Goal: Transaction & Acquisition: Purchase product/service

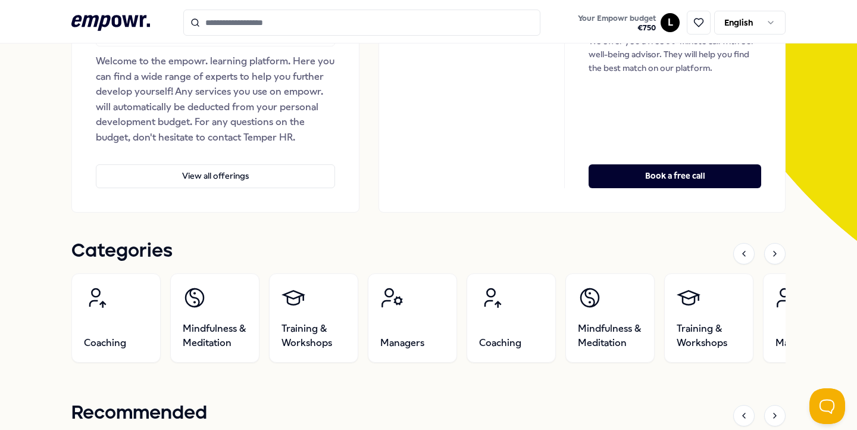
scroll to position [211, 0]
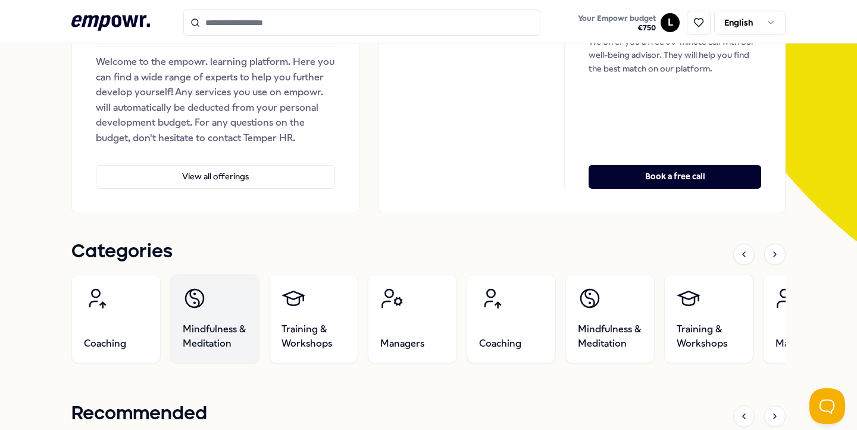
click at [214, 308] on link "Mindfulness & Meditation" at bounding box center [214, 318] width 89 height 89
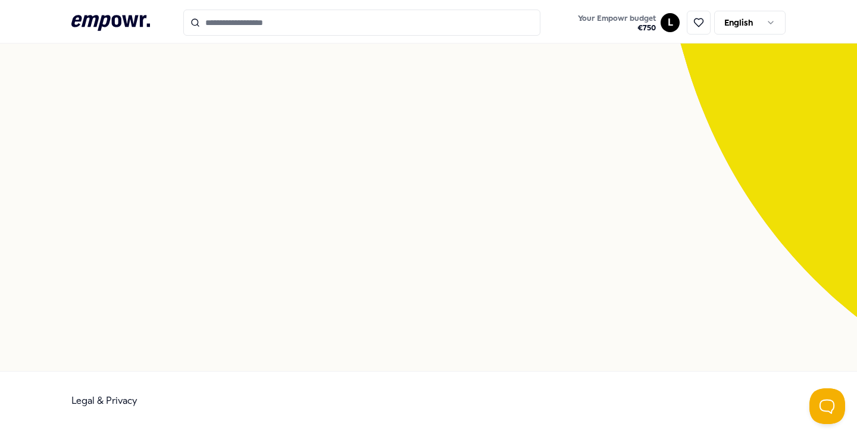
scroll to position [77, 0]
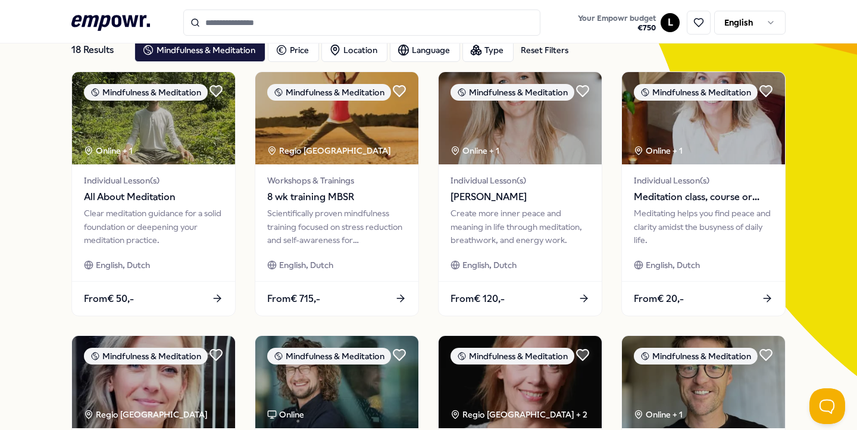
click at [117, 14] on icon ".empowr-logo_svg__cls-1{fill:#03032f}" at bounding box center [110, 23] width 79 height 22
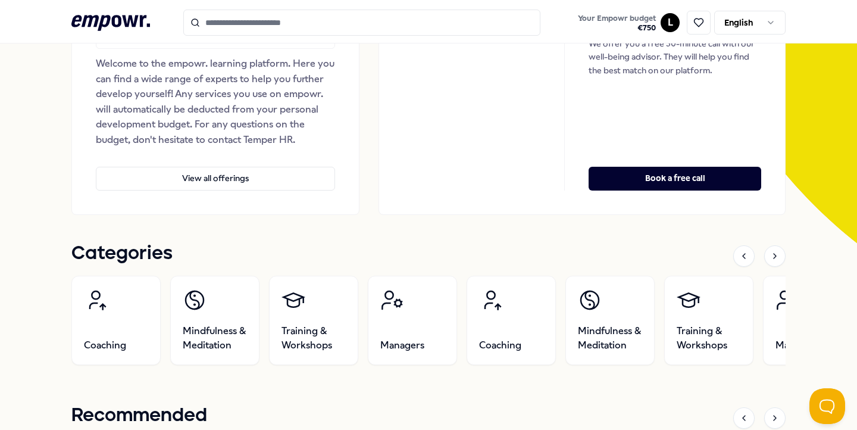
scroll to position [221, 0]
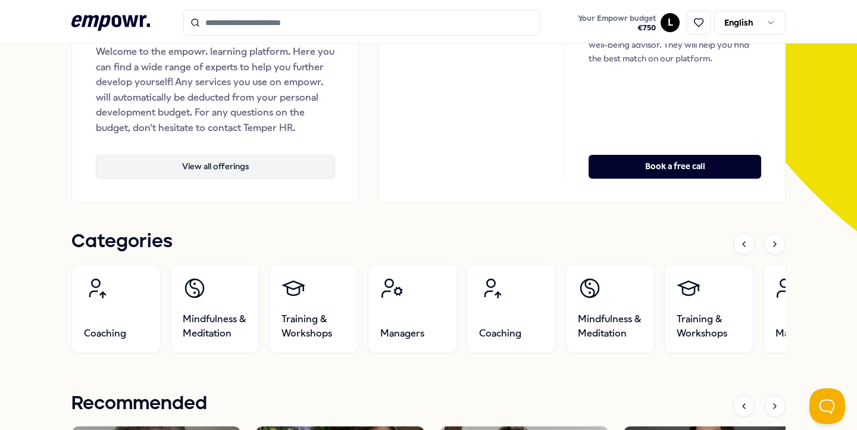
click at [189, 164] on button "View all offerings" at bounding box center [215, 167] width 239 height 24
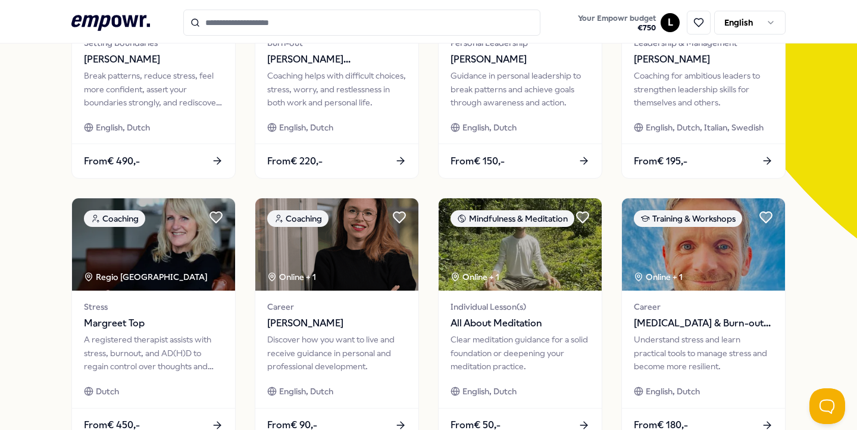
scroll to position [214, 0]
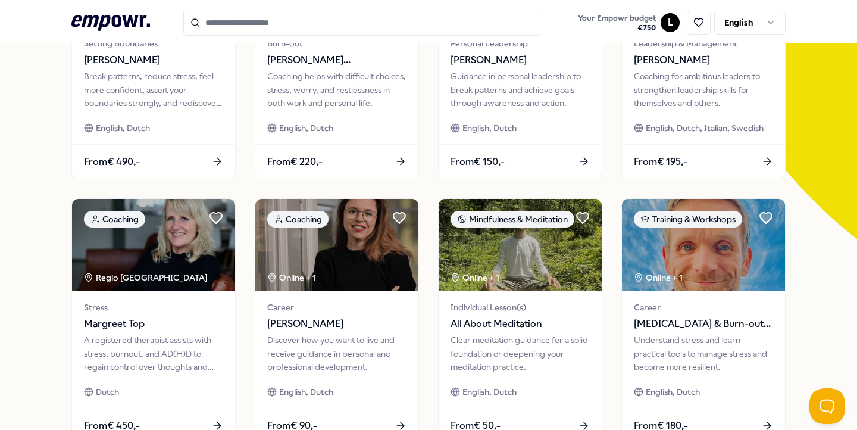
click at [94, 21] on icon ".empowr-logo_svg__cls-1{fill:#03032f}" at bounding box center [110, 23] width 79 height 22
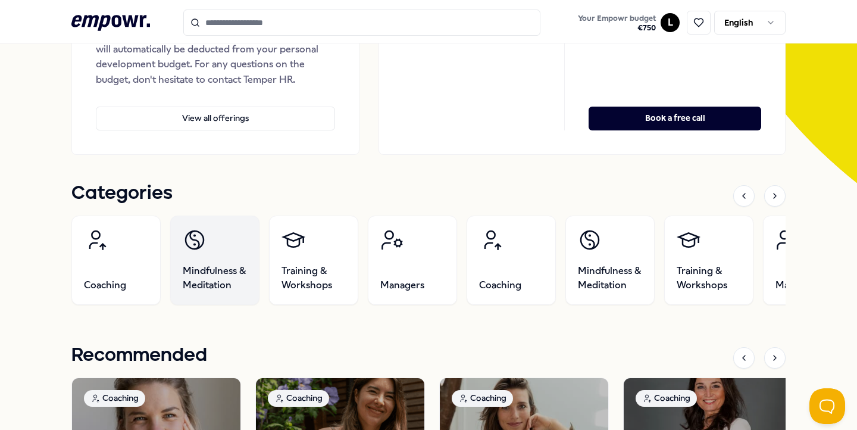
click at [207, 262] on link "Mindfulness & Meditation" at bounding box center [214, 259] width 89 height 89
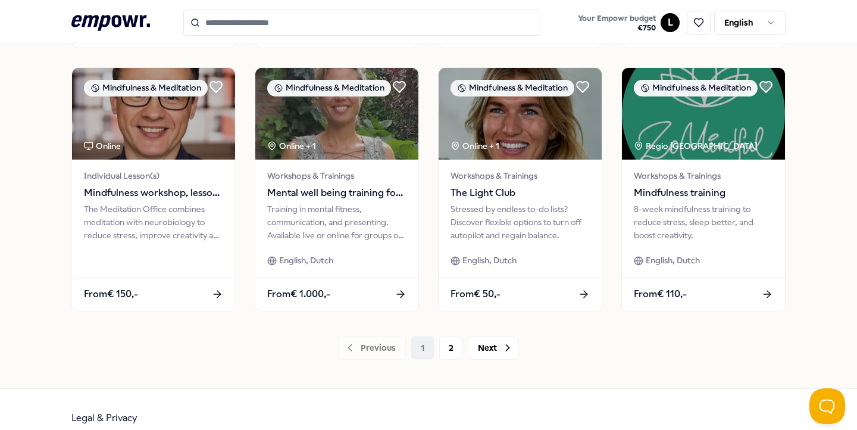
scroll to position [609, 0]
click at [449, 350] on button "2" at bounding box center [451, 347] width 24 height 24
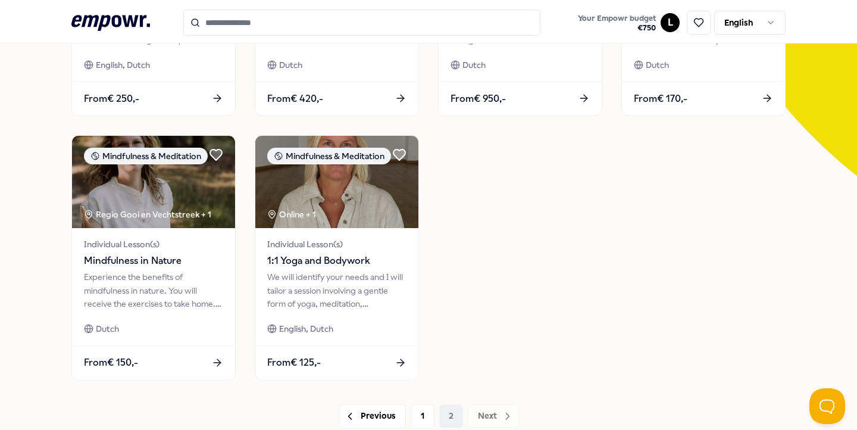
scroll to position [292, 0]
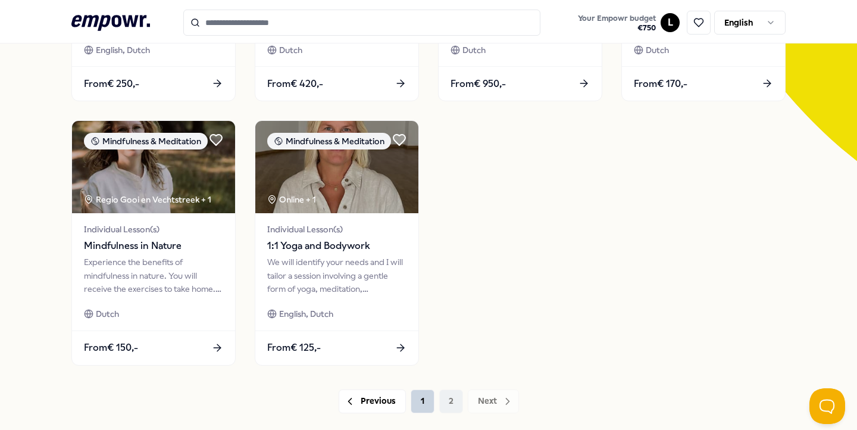
click at [428, 403] on button "1" at bounding box center [423, 401] width 24 height 24
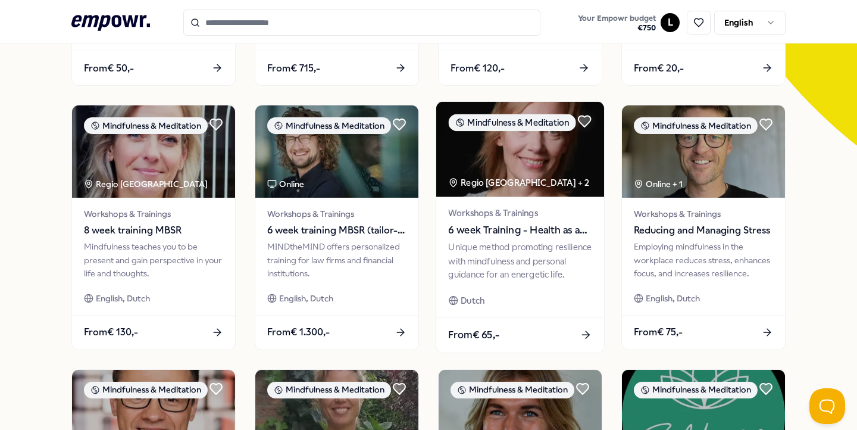
scroll to position [309, 0]
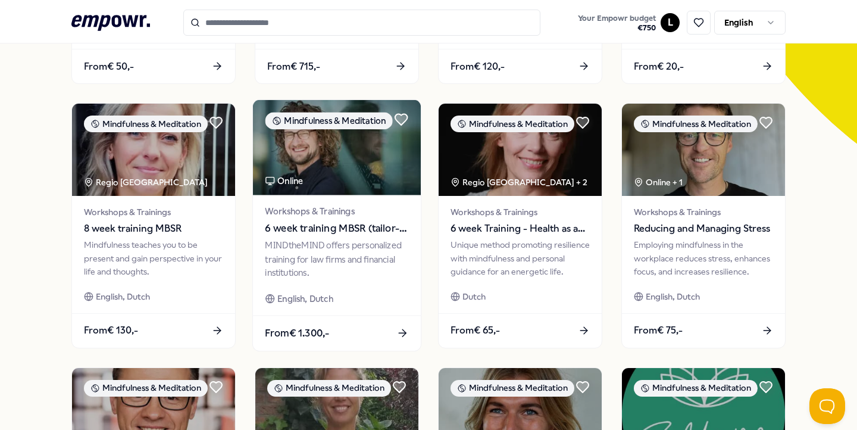
click at [380, 220] on div "Workshops & Trainings 6 week training MBSR (tailor-made)" at bounding box center [336, 221] width 143 height 32
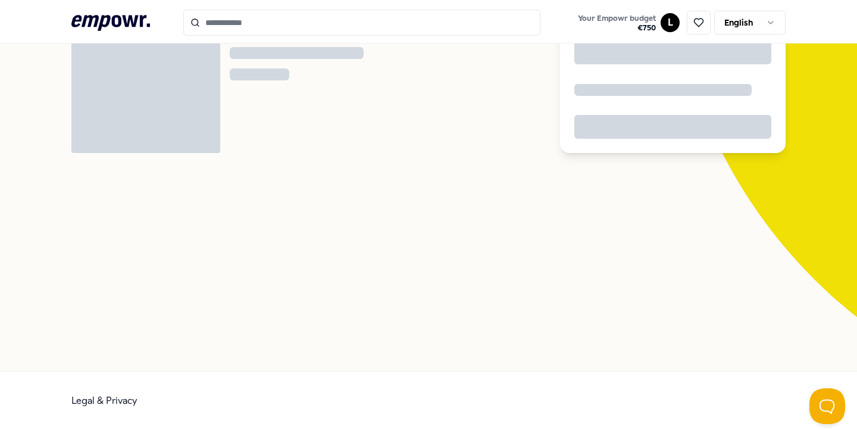
scroll to position [77, 0]
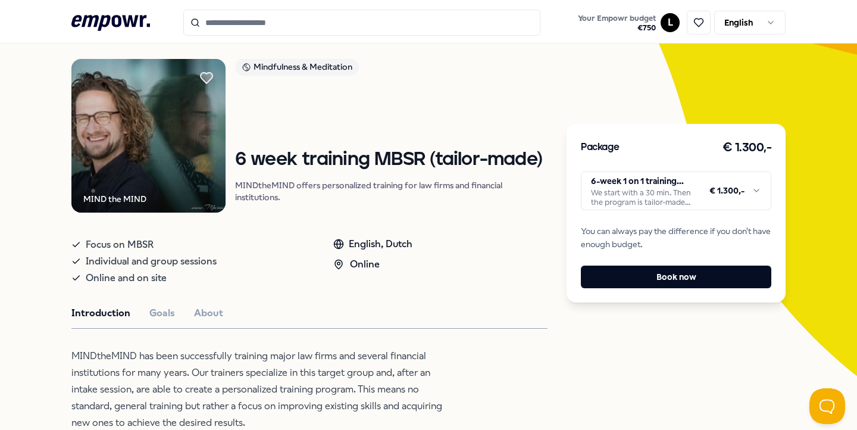
click at [758, 190] on html ".empowr-logo_svg__cls-1{fill:#03032f} Your Empowr budget € 750 L English All ca…" at bounding box center [428, 215] width 857 height 430
click at [482, 120] on html ".empowr-logo_svg__cls-1{fill:#03032f} Your Empowr budget € 750 L English All ca…" at bounding box center [428, 215] width 857 height 430
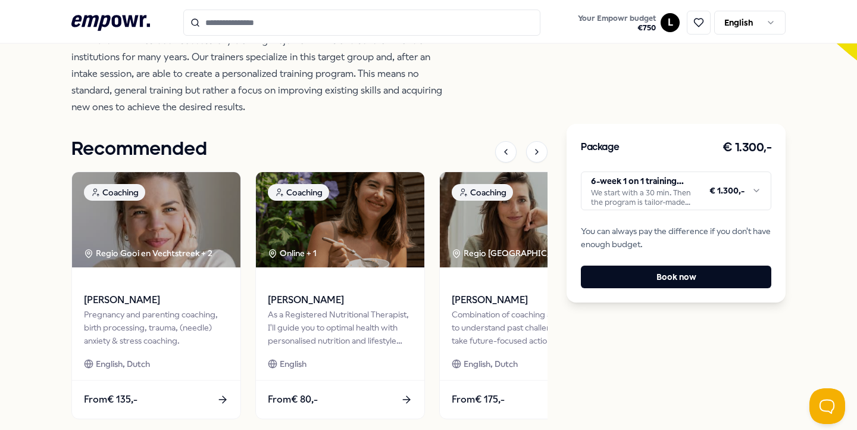
scroll to position [393, 0]
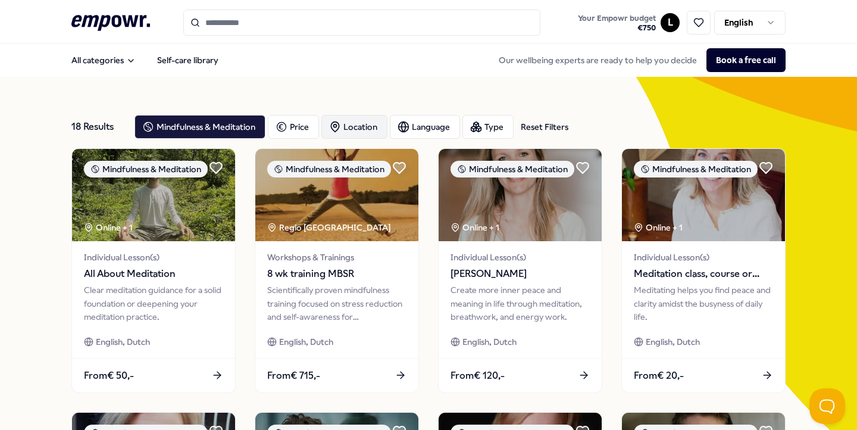
click at [369, 120] on div "Location" at bounding box center [354, 127] width 66 height 24
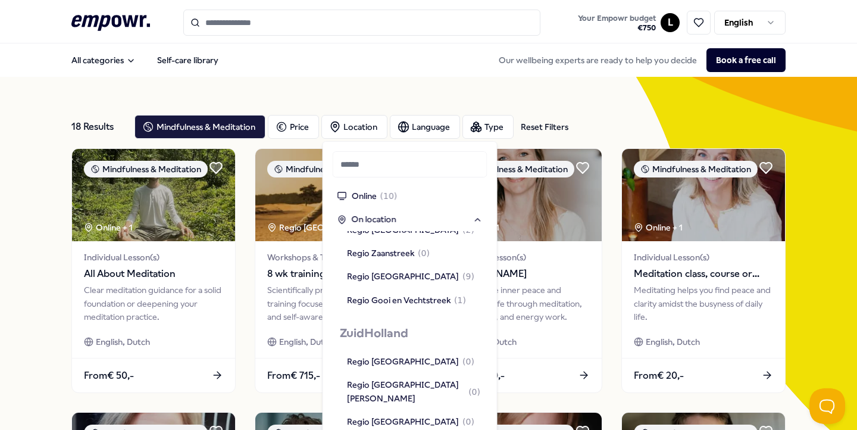
scroll to position [879, 0]
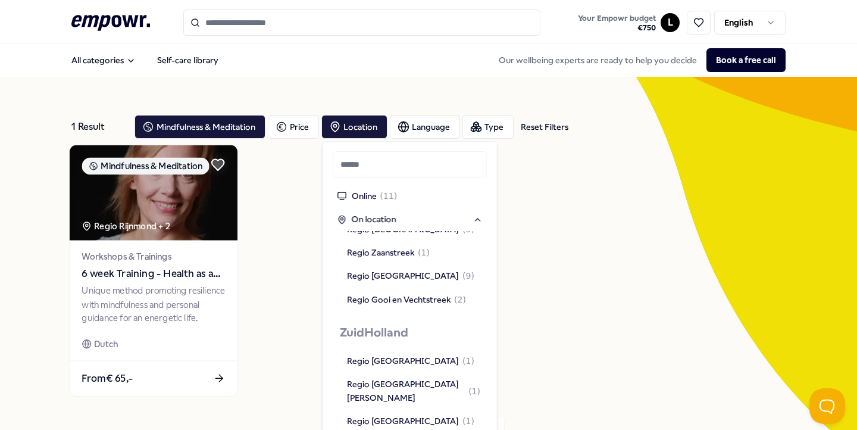
click at [159, 267] on span "6 week Training - Health as a friend Method" at bounding box center [153, 273] width 143 height 15
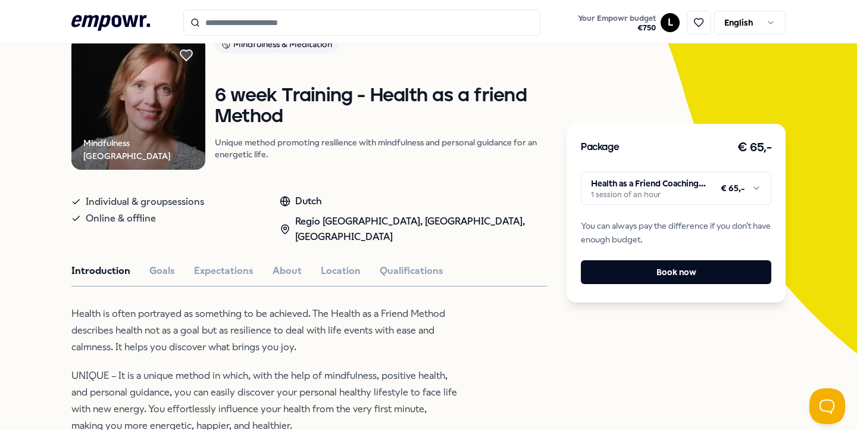
scroll to position [103, 0]
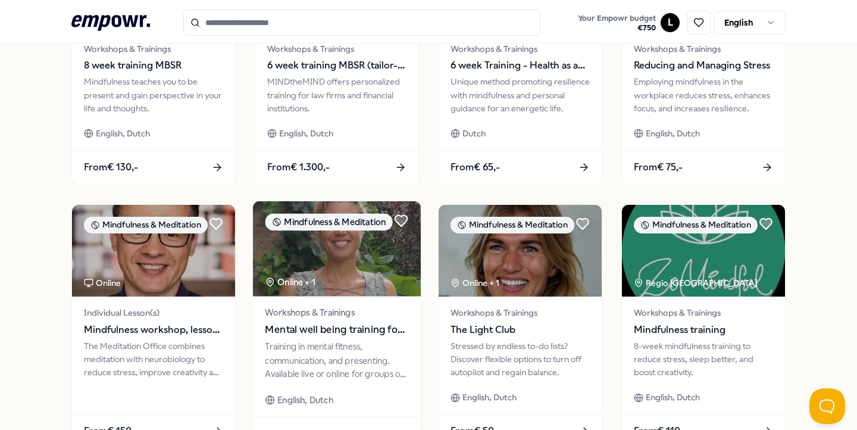
scroll to position [518, 0]
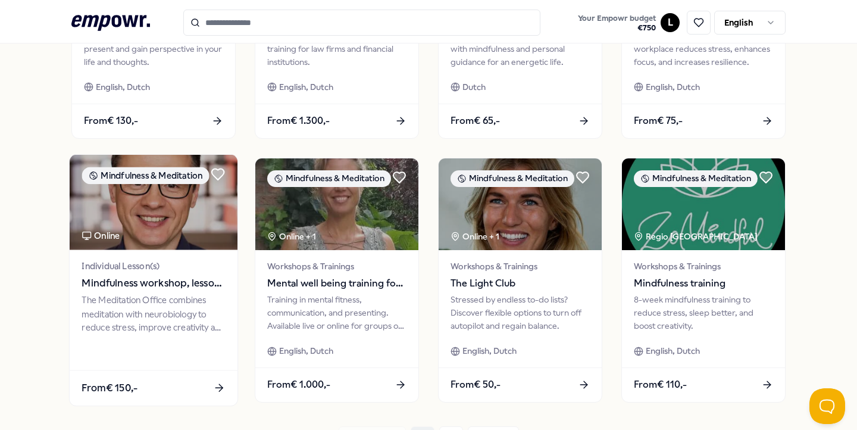
click at [133, 280] on span "Mindfulness workshop, lessons and guided meditations" at bounding box center [153, 282] width 143 height 15
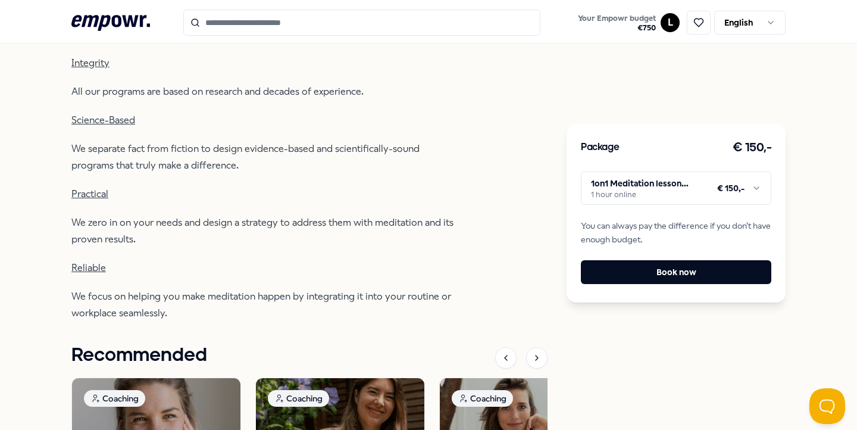
scroll to position [450, 0]
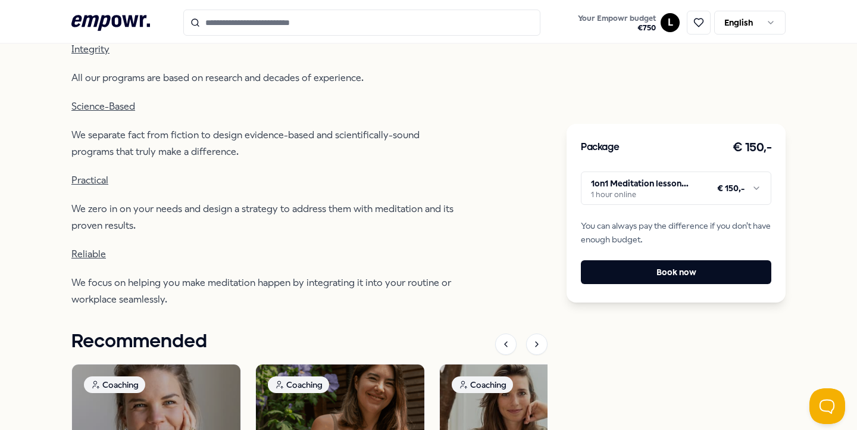
click at [108, 30] on icon ".empowr-logo_svg__cls-1{fill:#03032f}" at bounding box center [110, 23] width 79 height 22
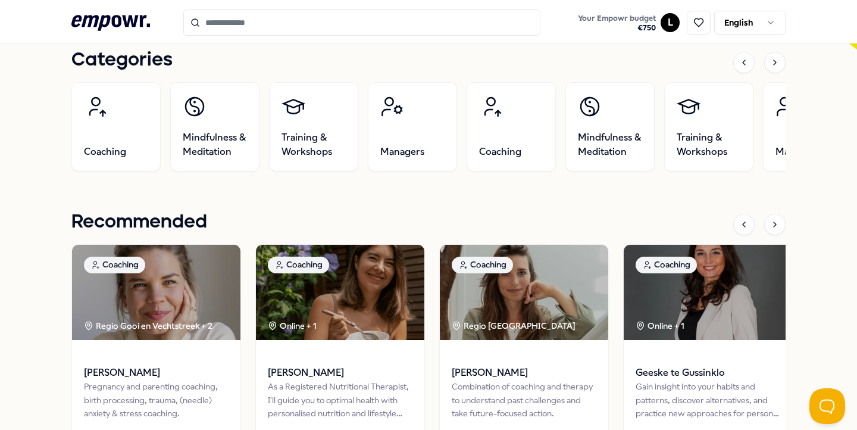
scroll to position [406, 0]
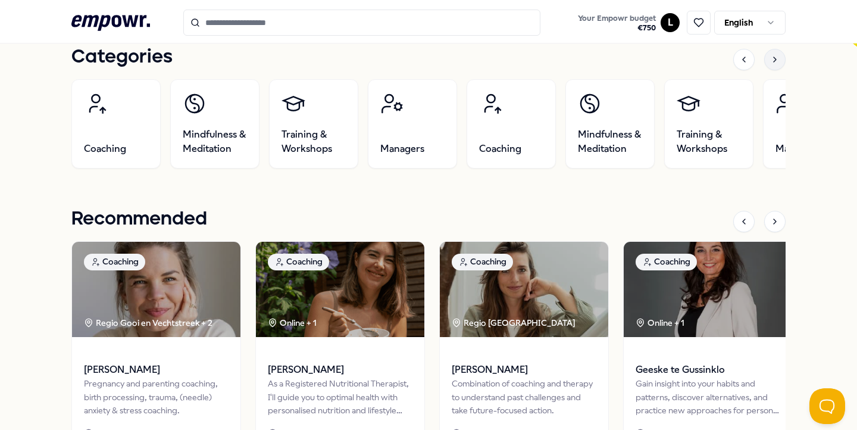
click at [776, 60] on icon at bounding box center [775, 60] width 10 height 10
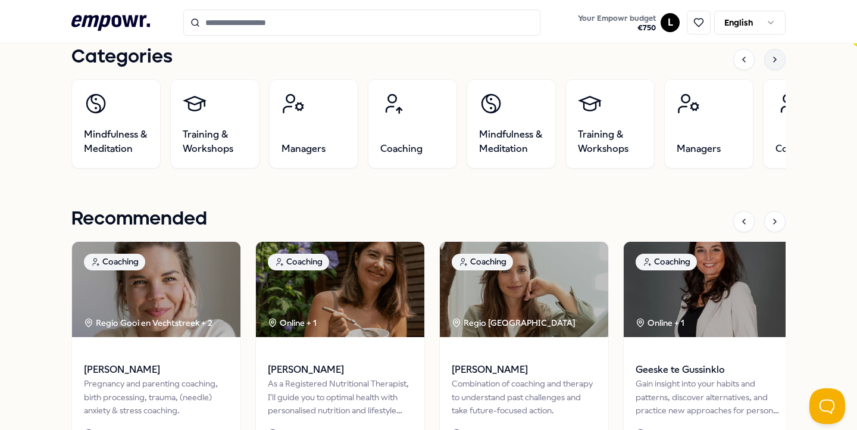
click at [776, 60] on icon at bounding box center [775, 60] width 10 height 10
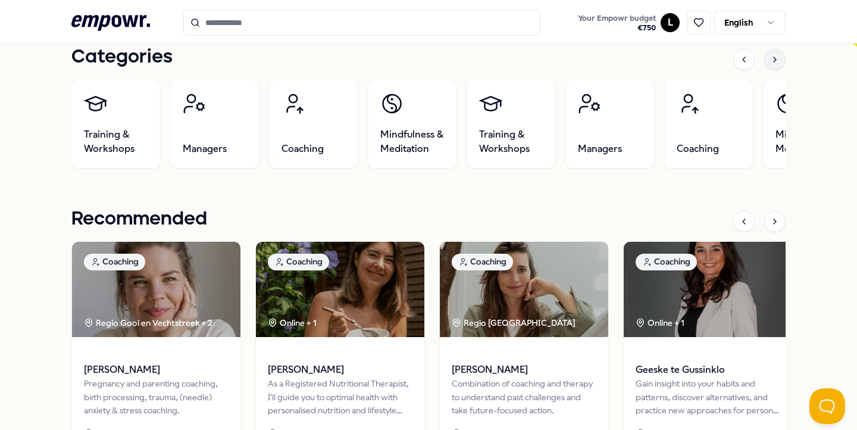
click at [776, 60] on icon at bounding box center [775, 60] width 10 height 10
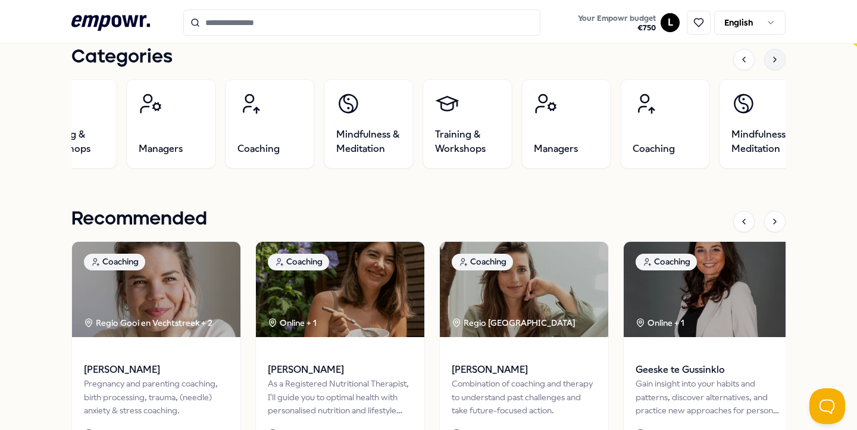
click at [776, 60] on icon at bounding box center [775, 60] width 10 height 10
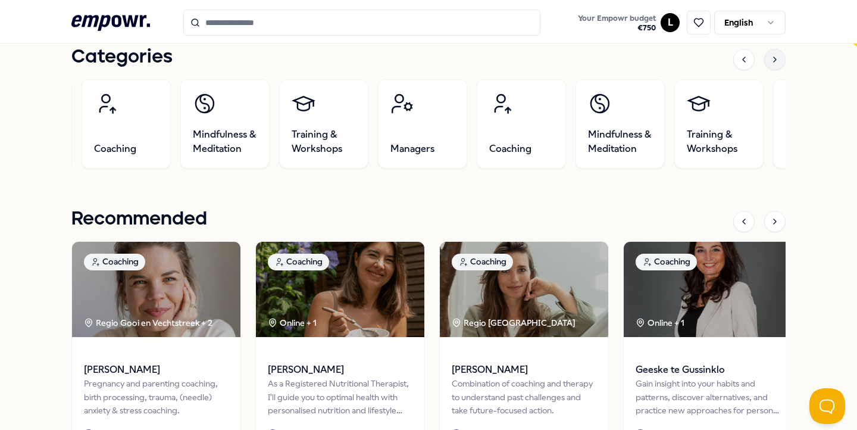
click at [776, 60] on icon at bounding box center [775, 60] width 10 height 10
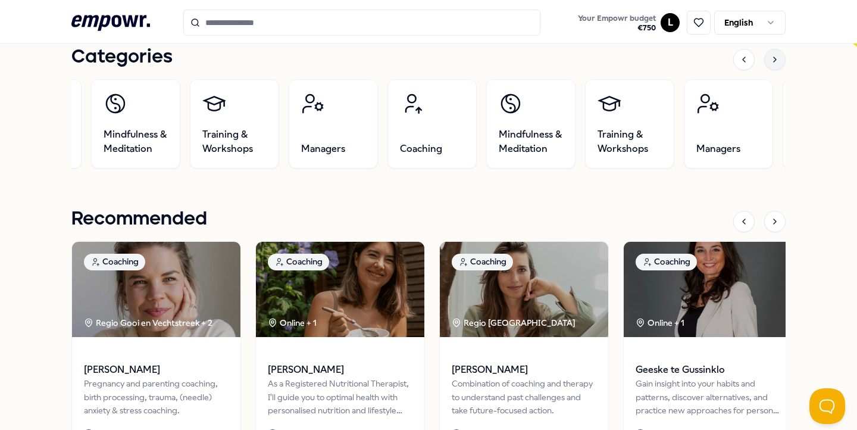
click at [776, 60] on icon at bounding box center [775, 60] width 10 height 10
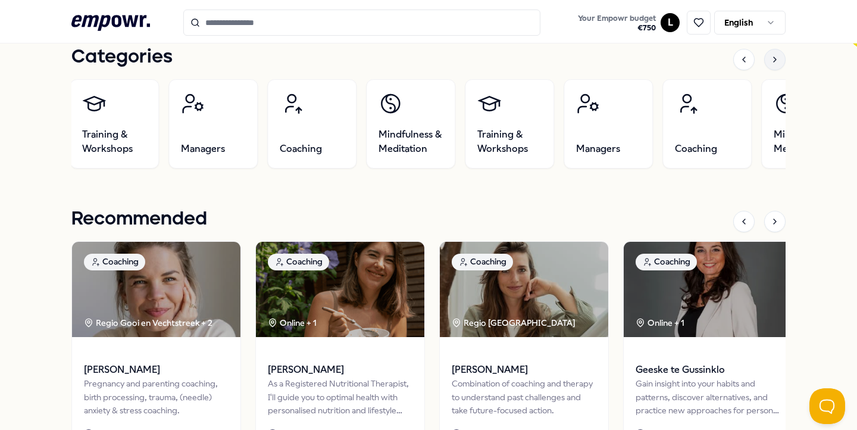
click at [776, 60] on icon at bounding box center [775, 60] width 10 height 10
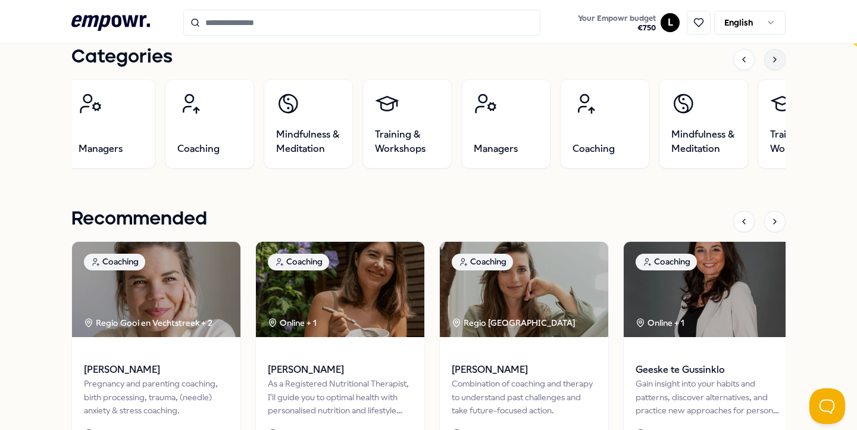
click at [776, 60] on icon at bounding box center [775, 60] width 10 height 10
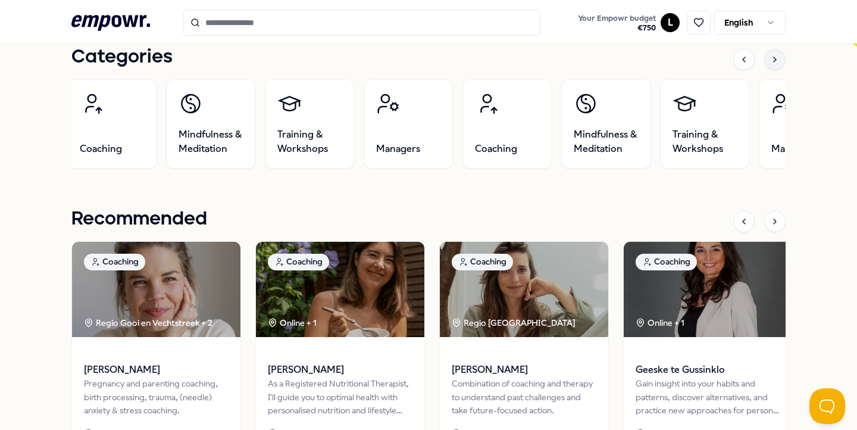
click at [776, 60] on icon at bounding box center [775, 60] width 10 height 10
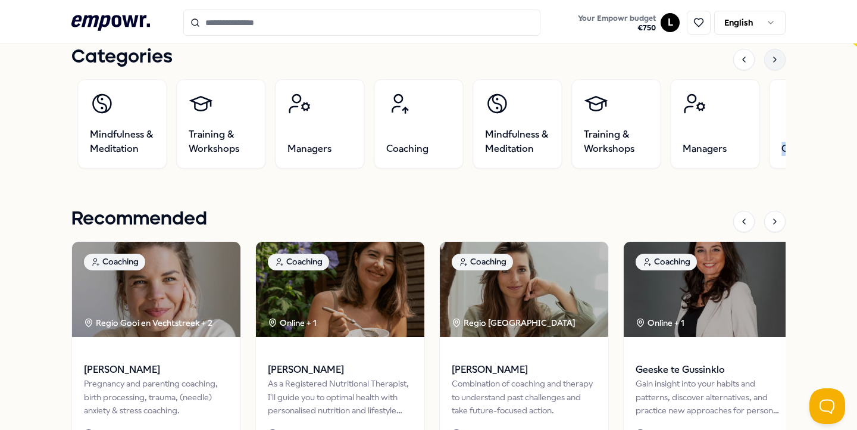
click at [776, 60] on icon at bounding box center [775, 60] width 10 height 10
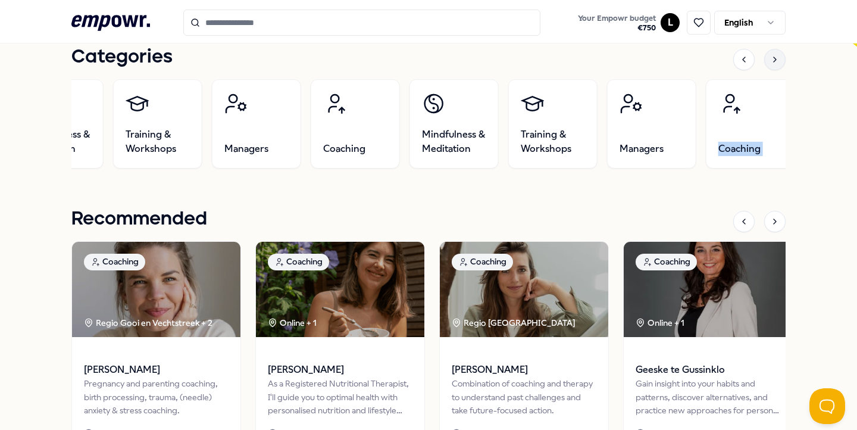
click at [776, 60] on icon at bounding box center [775, 60] width 10 height 10
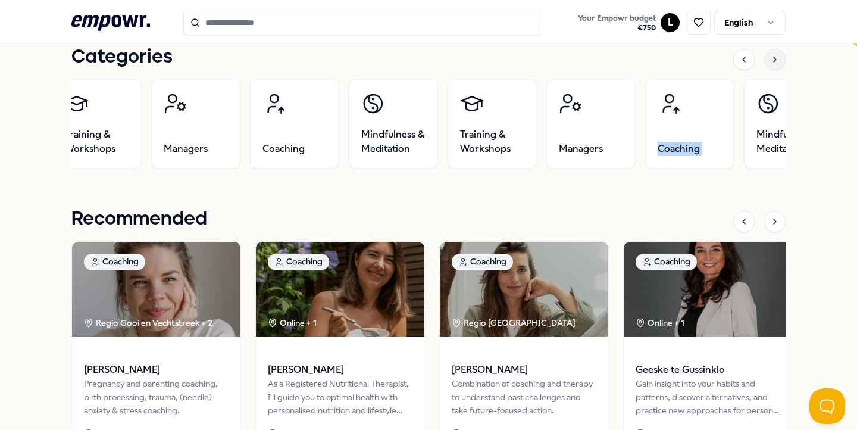
click at [776, 60] on icon at bounding box center [775, 60] width 10 height 10
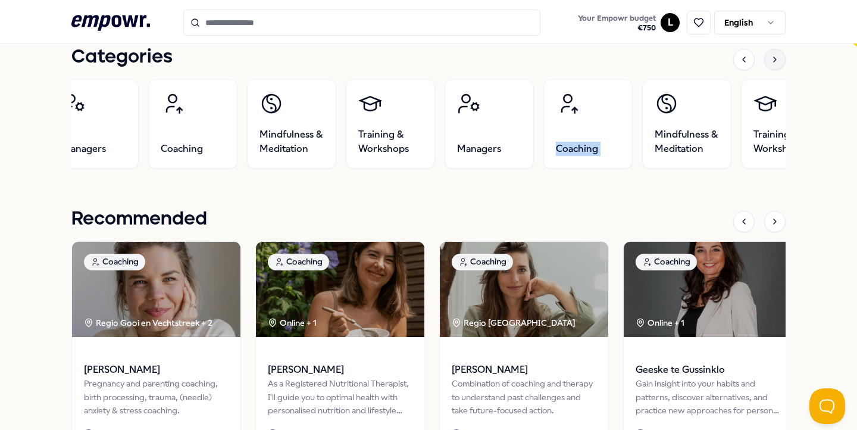
click at [776, 60] on icon at bounding box center [775, 60] width 10 height 10
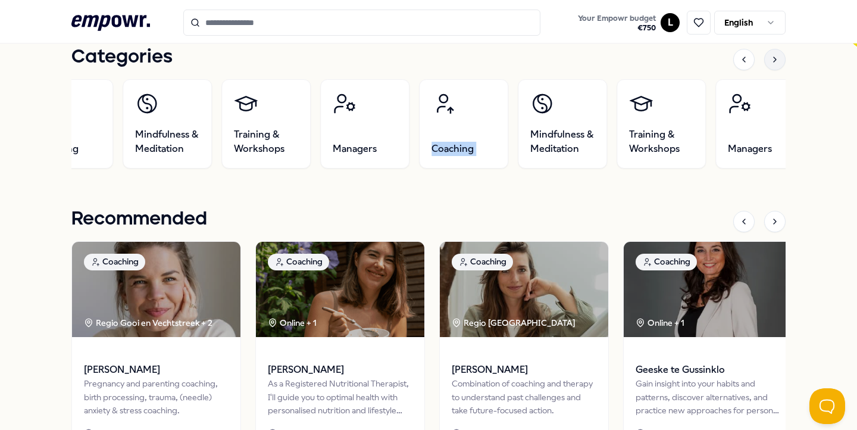
click at [776, 60] on icon at bounding box center [775, 60] width 10 height 10
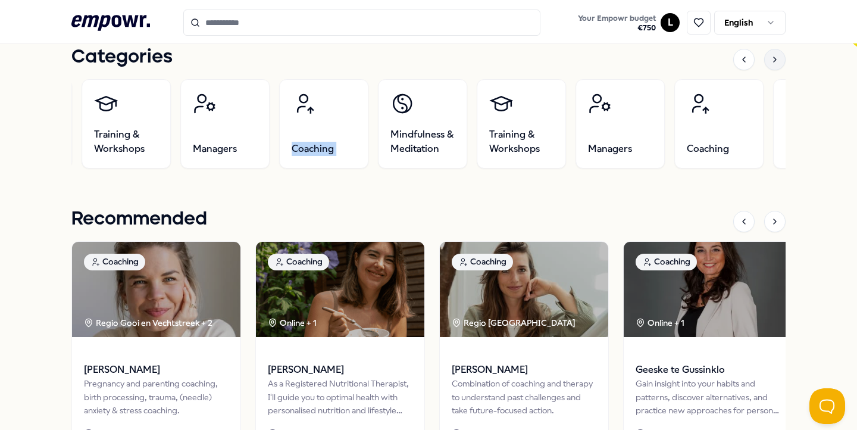
click at [776, 60] on icon at bounding box center [775, 60] width 10 height 10
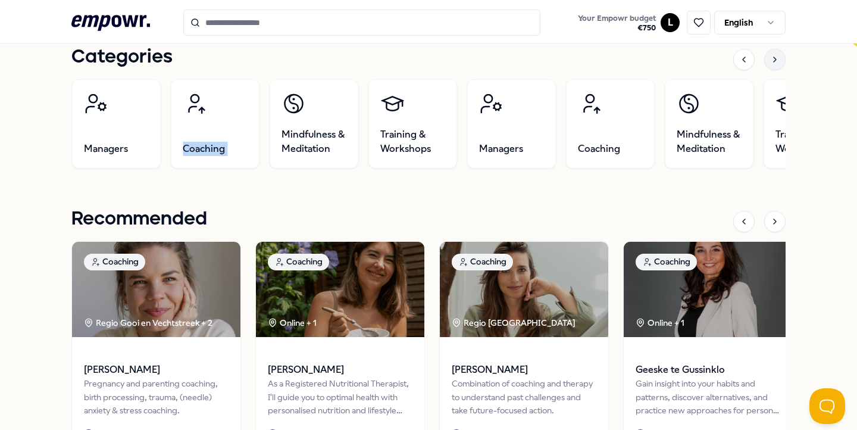
click at [776, 60] on icon at bounding box center [775, 60] width 10 height 10
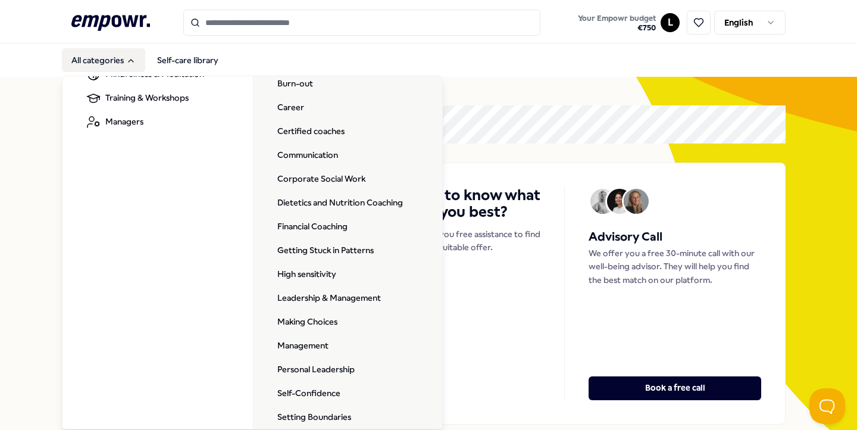
scroll to position [0, 0]
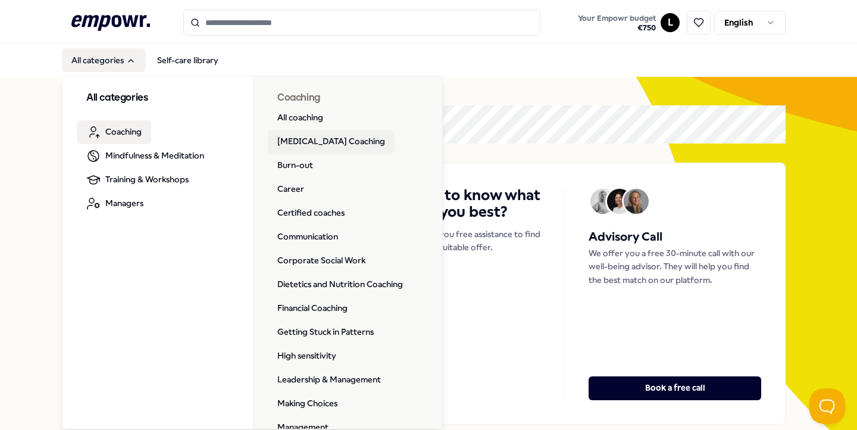
click at [320, 143] on link "[MEDICAL_DATA] Coaching" at bounding box center [331, 142] width 127 height 24
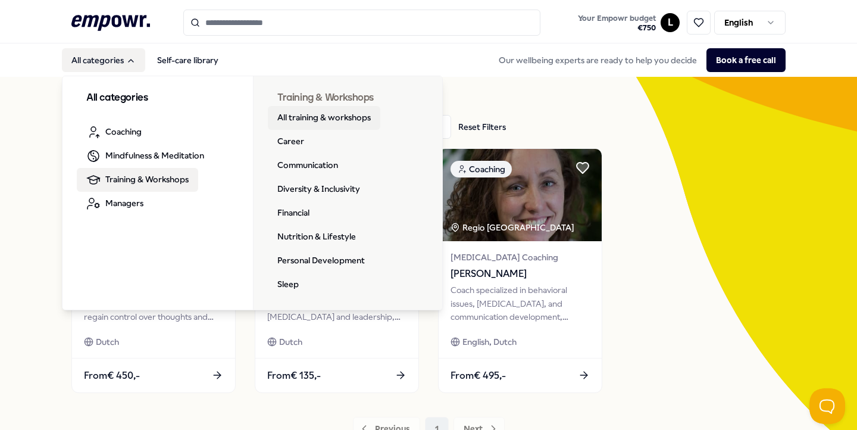
click at [328, 117] on link "All training & workshops" at bounding box center [324, 118] width 112 height 24
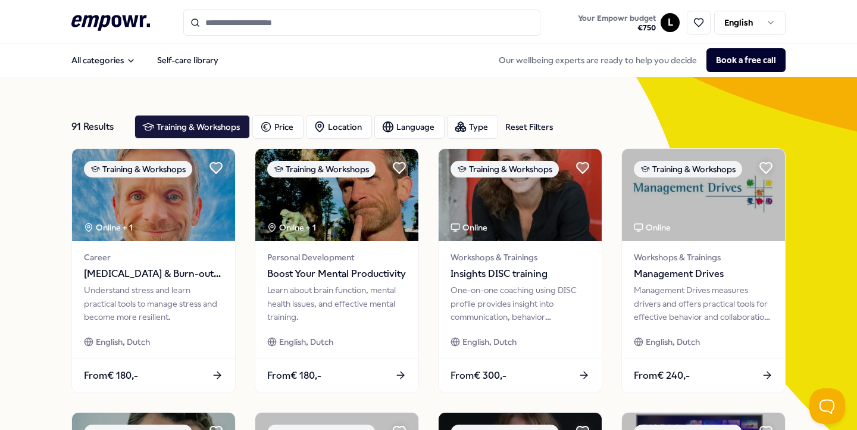
click at [250, 24] on input "Search for products, categories or subcategories" at bounding box center [361, 23] width 357 height 26
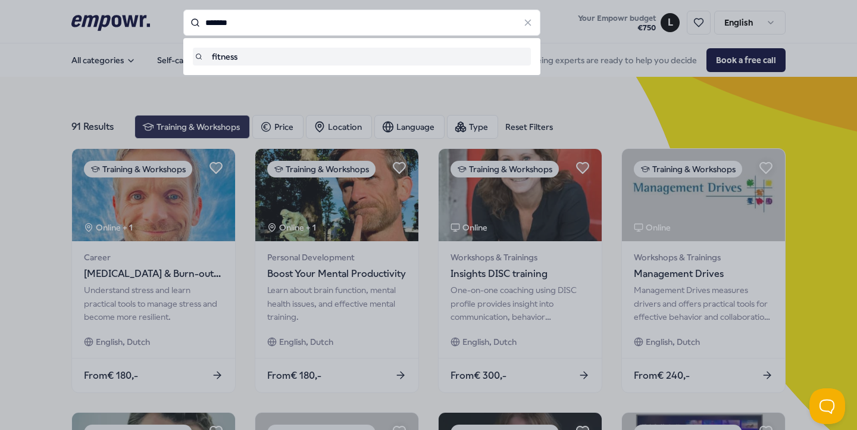
type input "*******"
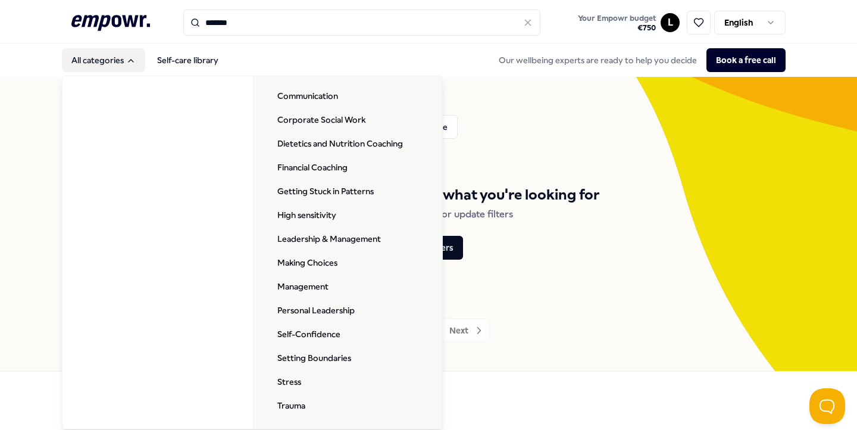
scroll to position [142, 0]
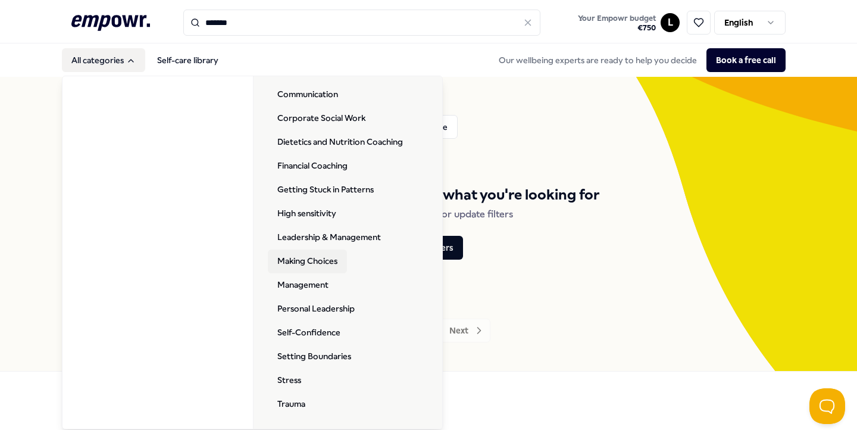
click at [312, 266] on link "Making Choices" at bounding box center [307, 261] width 79 height 24
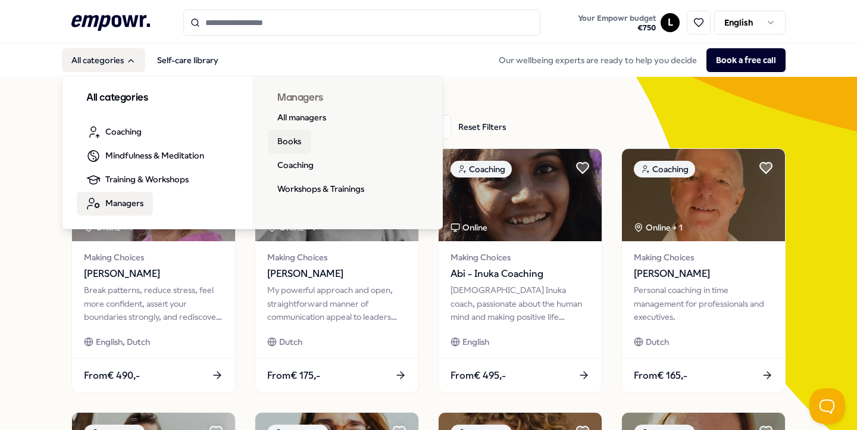
click at [292, 140] on link "Books" at bounding box center [289, 142] width 43 height 24
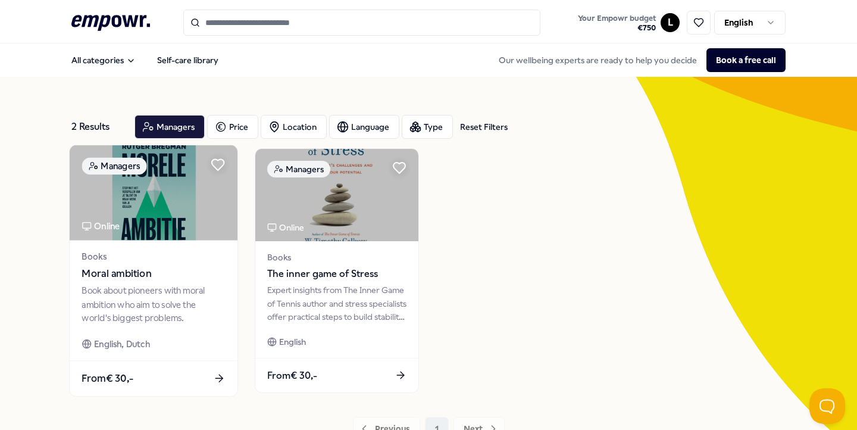
click at [97, 277] on span "Moral ambition" at bounding box center [153, 273] width 143 height 15
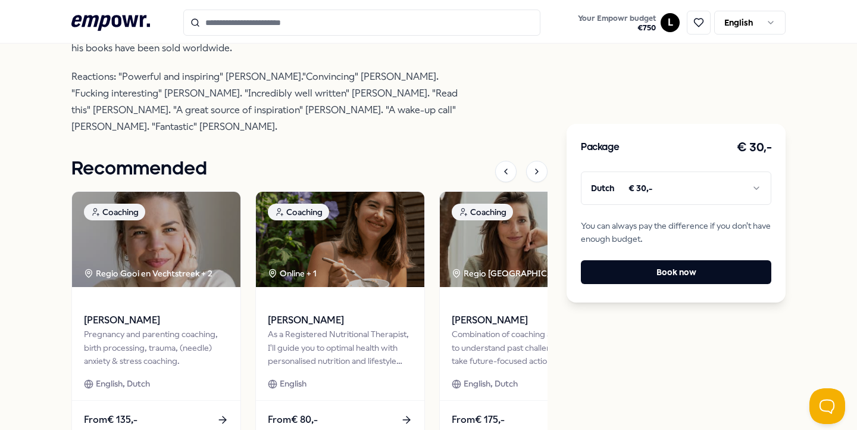
scroll to position [521, 0]
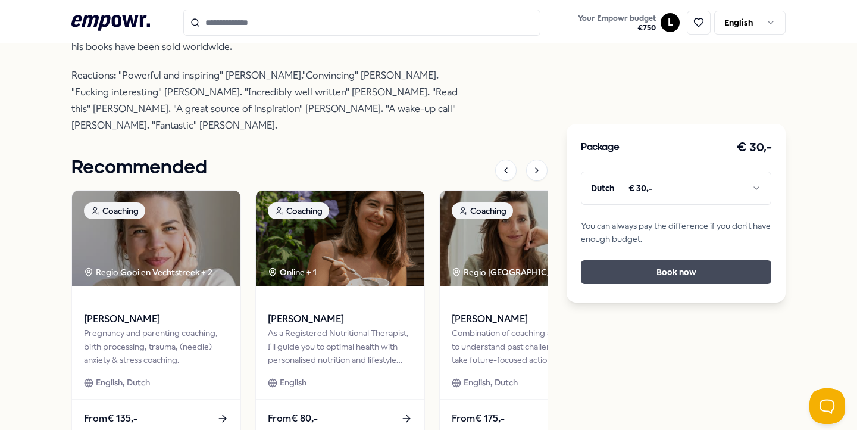
click at [612, 264] on button "Book now" at bounding box center [676, 272] width 190 height 24
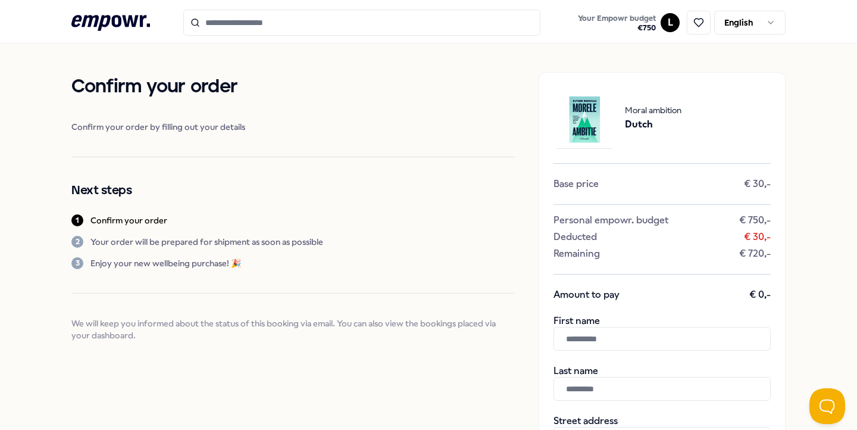
click at [114, 18] on icon at bounding box center [110, 22] width 79 height 15
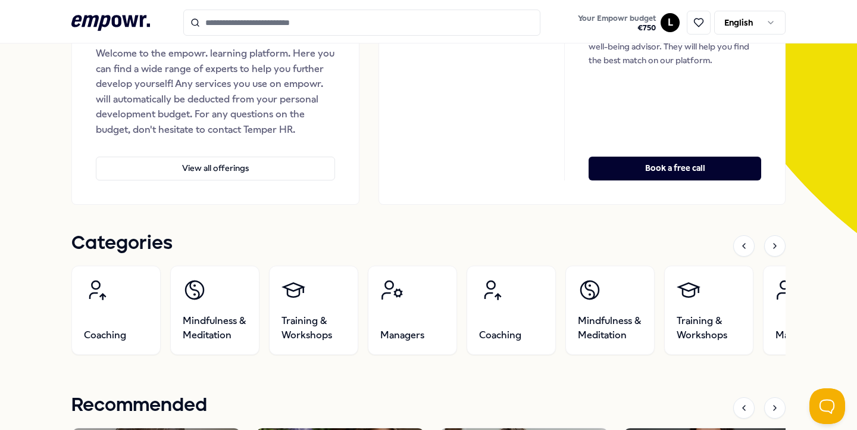
scroll to position [231, 0]
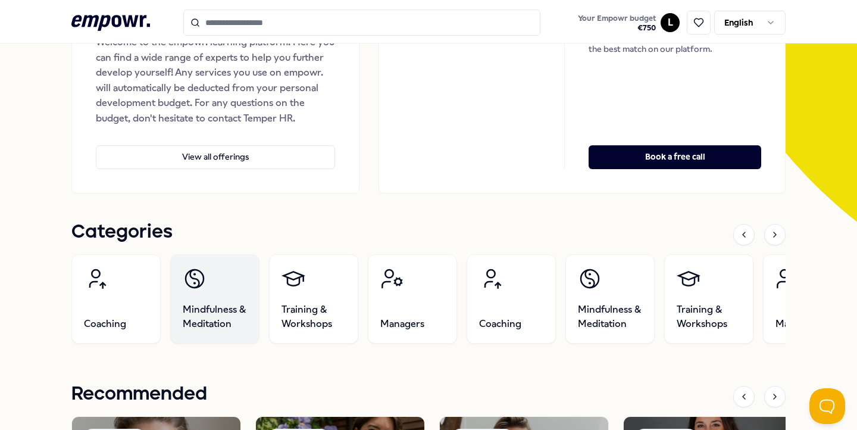
click at [257, 305] on link "Mindfulness & Meditation" at bounding box center [214, 298] width 89 height 89
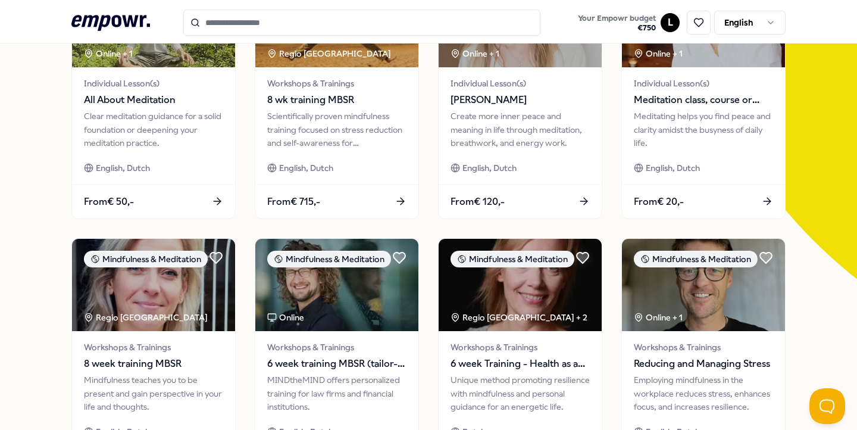
scroll to position [175, 0]
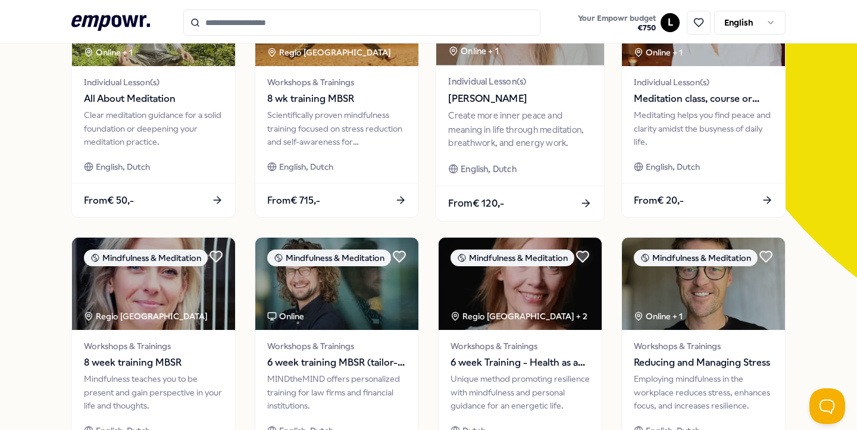
click at [546, 115] on div "Create more inner peace and meaning in life through meditation, breathwork, and…" at bounding box center [519, 129] width 143 height 41
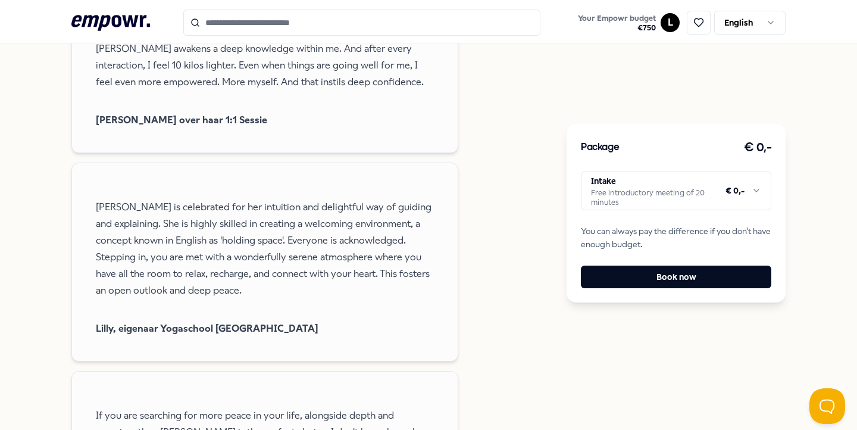
scroll to position [1196, 0]
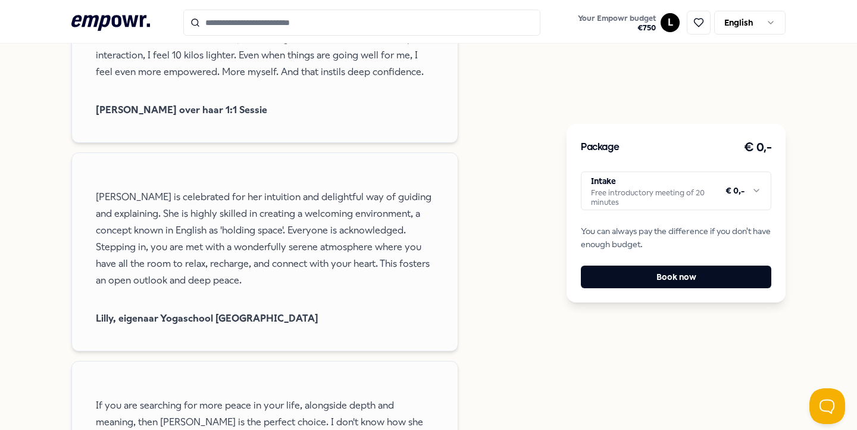
click at [311, 17] on input "Search for products, categories or subcategories" at bounding box center [361, 23] width 357 height 26
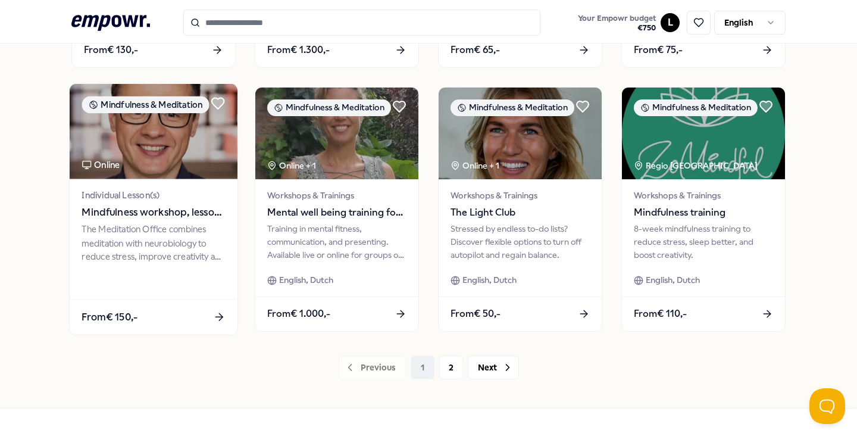
scroll to position [587, 0]
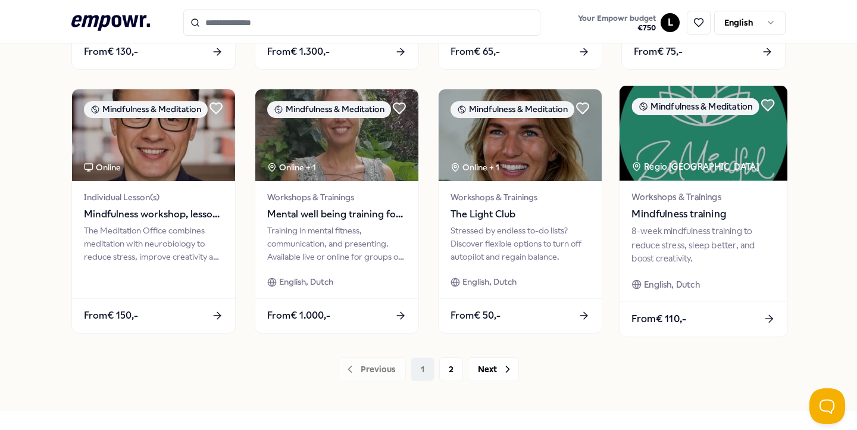
click at [718, 238] on div "8-week mindfulness training to reduce stress, sleep better, and boost creativit…" at bounding box center [702, 244] width 143 height 41
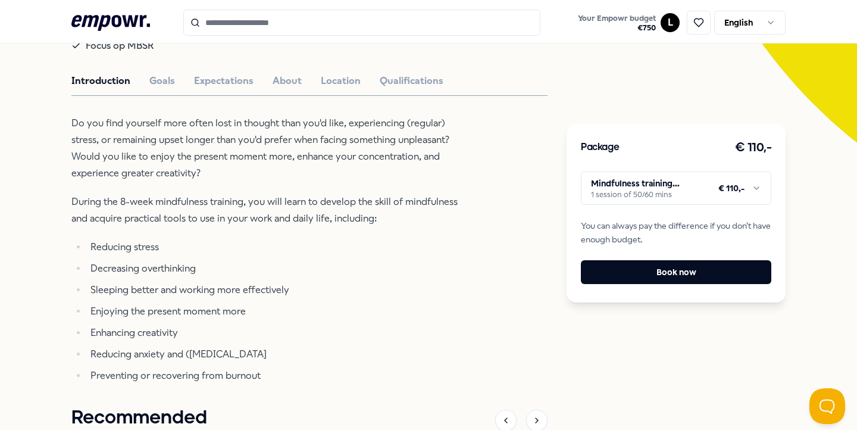
scroll to position [322, 0]
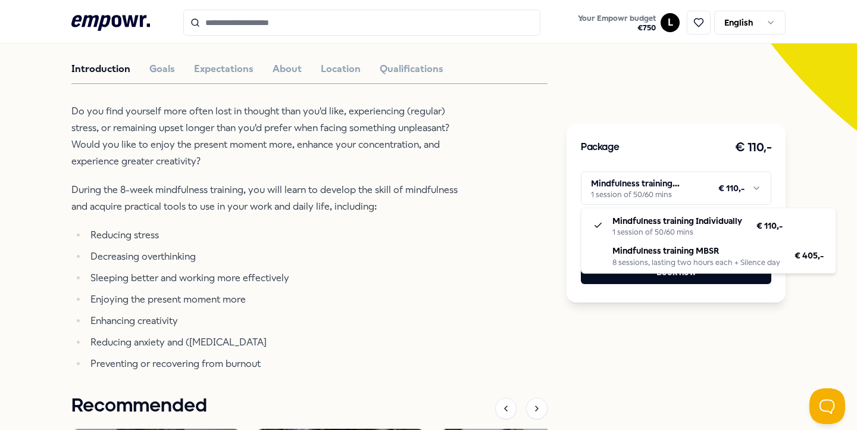
click at [709, 192] on html ".empowr-logo_svg__cls-1{fill:#03032f} Your Empowr budget € 750 L English All ca…" at bounding box center [428, 215] width 857 height 430
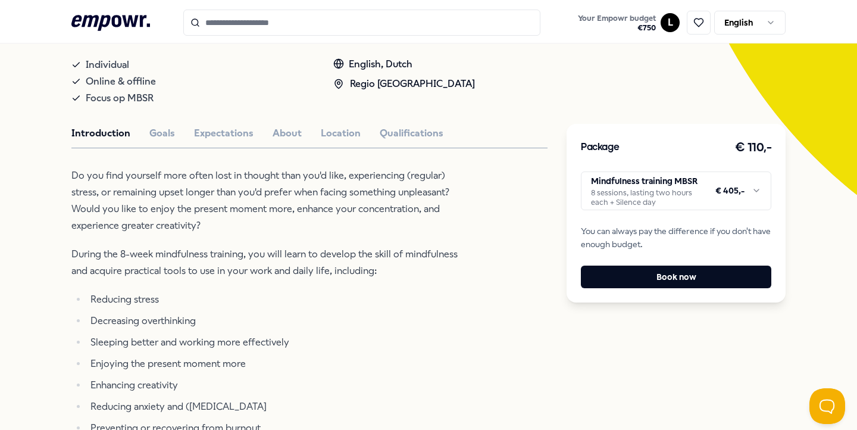
scroll to position [252, 0]
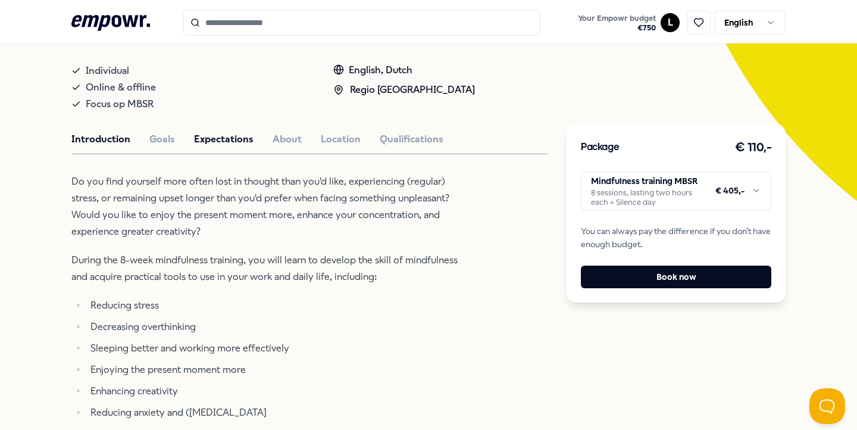
click at [214, 131] on button "Expectations" at bounding box center [223, 138] width 59 height 15
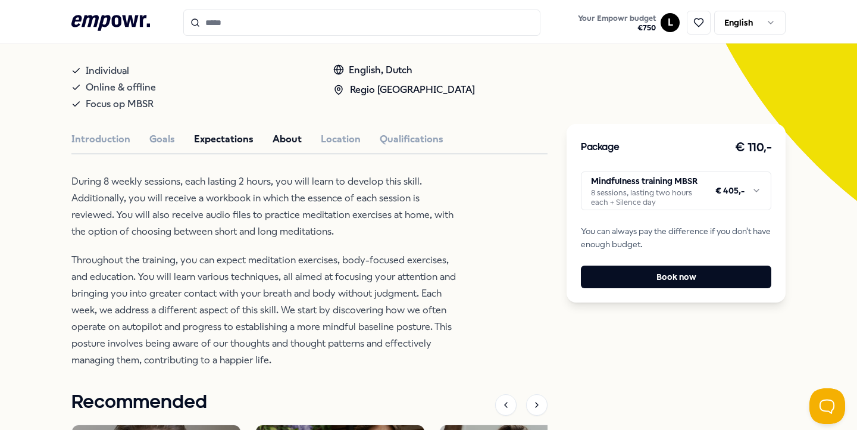
click at [290, 138] on button "About" at bounding box center [287, 138] width 29 height 15
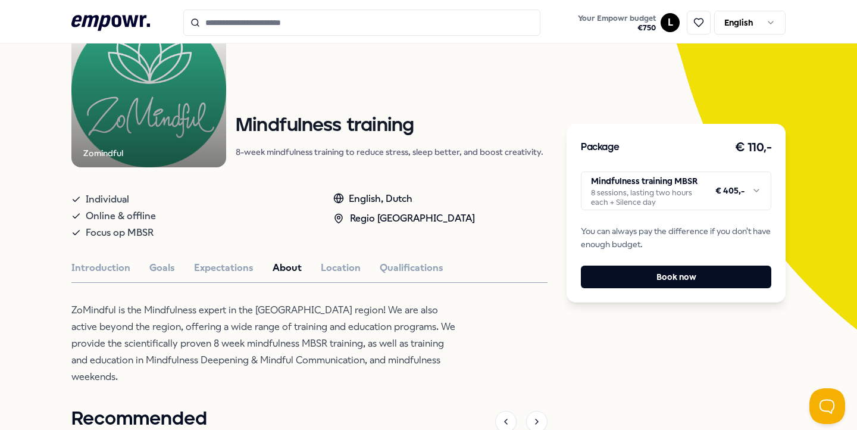
scroll to position [117, 0]
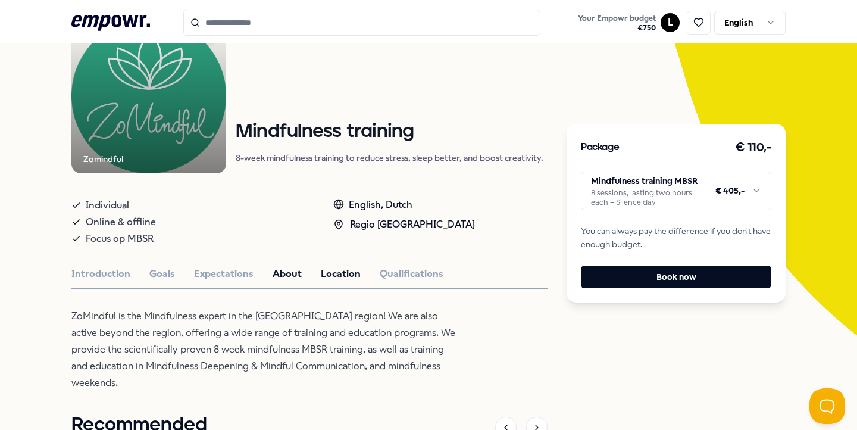
click at [335, 270] on button "Location" at bounding box center [341, 273] width 40 height 15
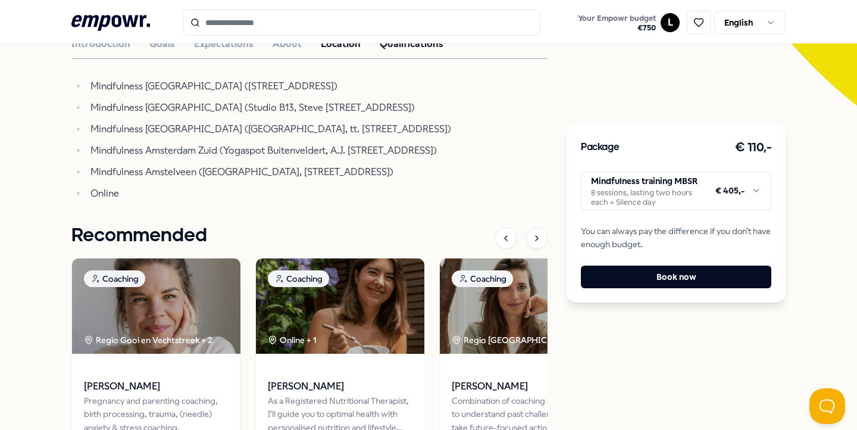
scroll to position [229, 0]
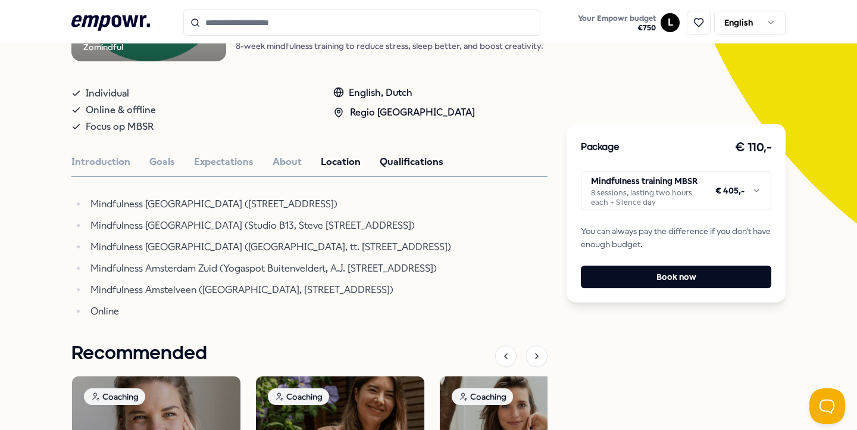
click at [432, 163] on button "Qualifications" at bounding box center [412, 161] width 64 height 15
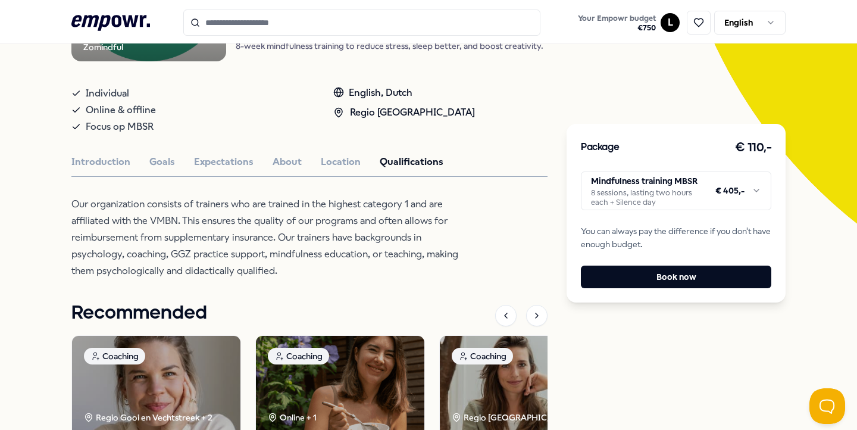
click at [358, 159] on div "Introduction Goals Expectations About Location Qualifications" at bounding box center [309, 161] width 476 height 15
click at [344, 164] on button "Location" at bounding box center [341, 161] width 40 height 15
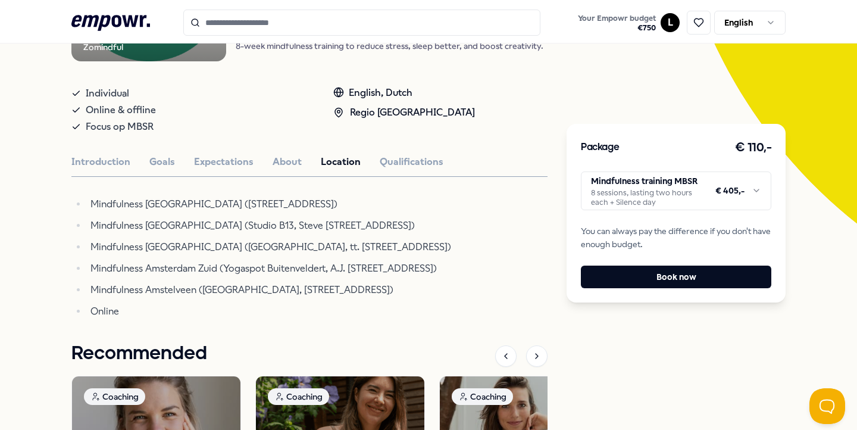
click at [228, 170] on div "Zomindful Mindfulness & Meditation Mindfulness training 8-week mindfulness trai…" at bounding box center [309, 271] width 476 height 729
click at [225, 166] on button "Expectations" at bounding box center [223, 161] width 59 height 15
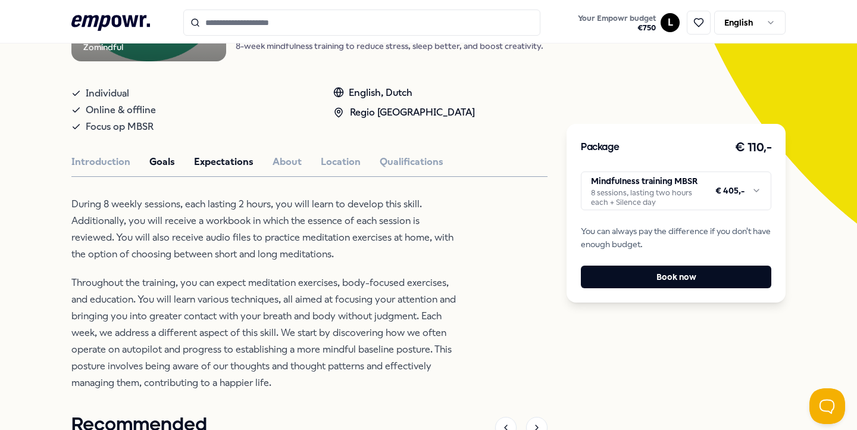
click at [160, 165] on button "Goals" at bounding box center [162, 161] width 26 height 15
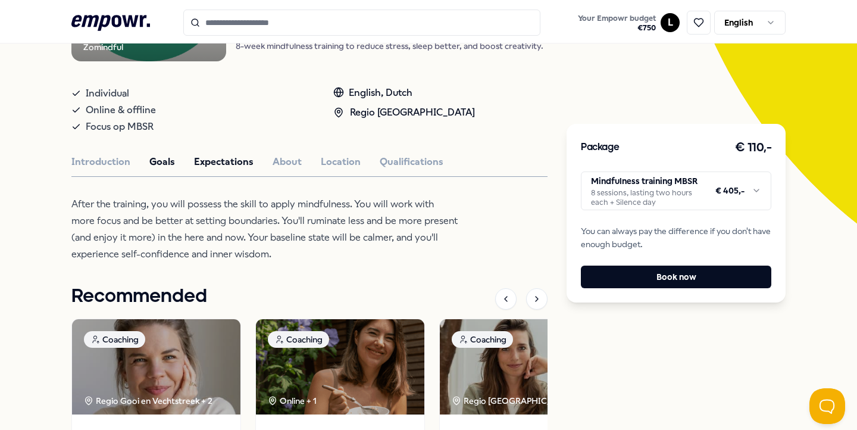
click at [205, 165] on button "Expectations" at bounding box center [223, 161] width 59 height 15
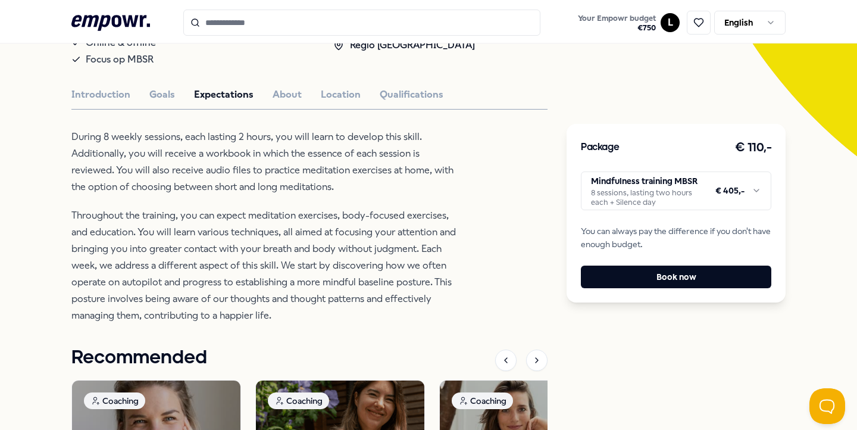
scroll to position [0, 0]
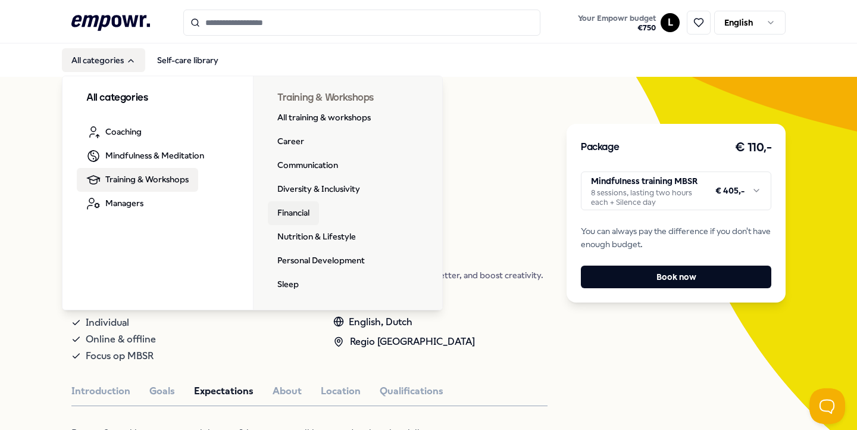
click at [286, 213] on link "Financial" at bounding box center [293, 213] width 51 height 24
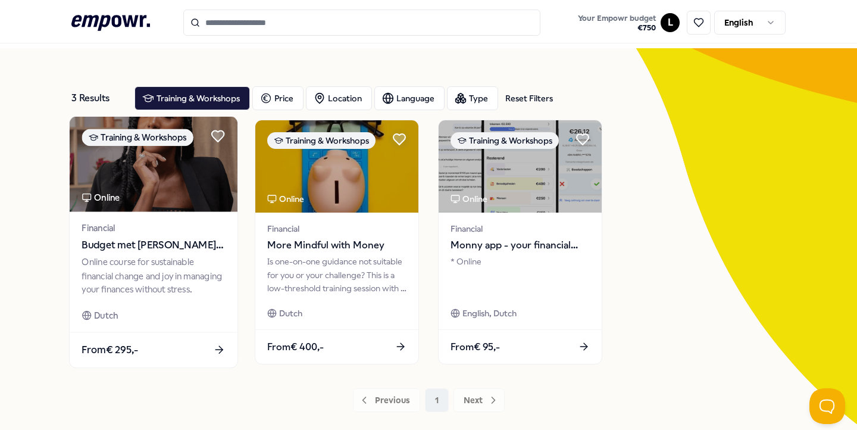
scroll to position [32, 0]
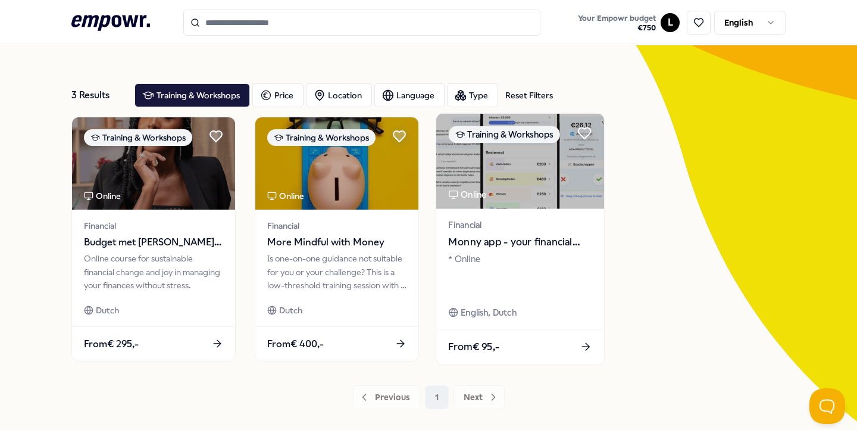
click at [503, 261] on div "* Online" at bounding box center [519, 272] width 143 height 41
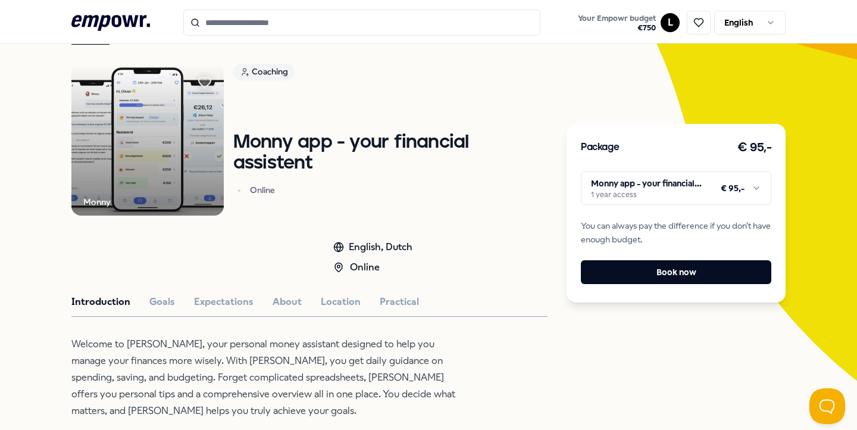
scroll to position [71, 0]
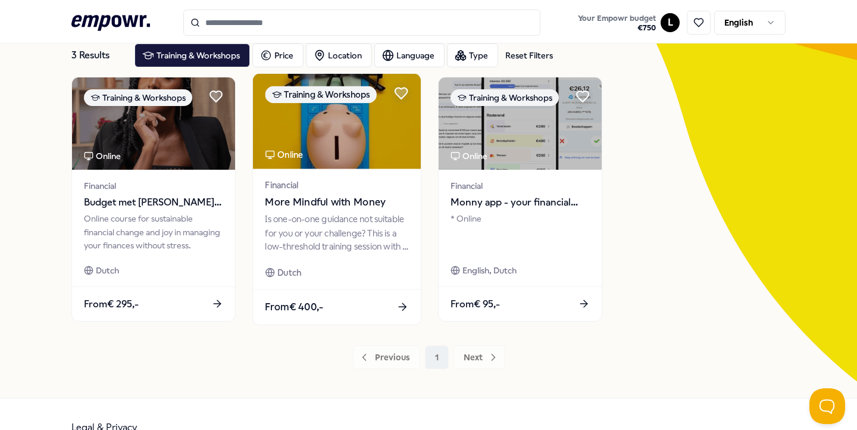
click at [344, 147] on img at bounding box center [337, 121] width 168 height 95
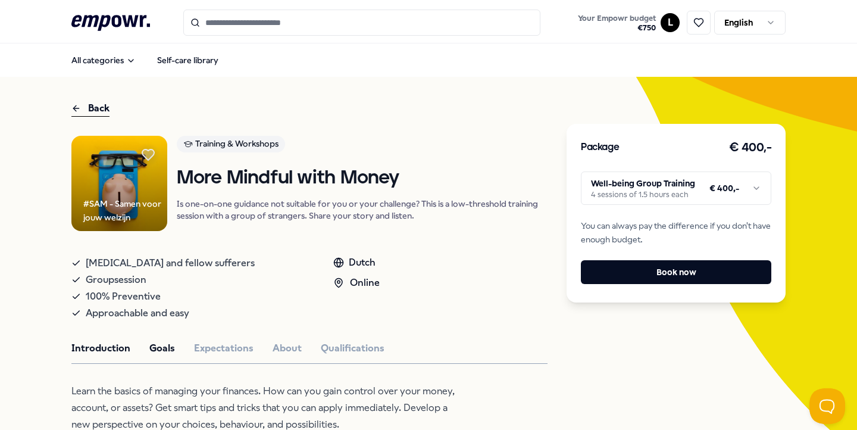
click at [162, 348] on button "Goals" at bounding box center [162, 347] width 26 height 15
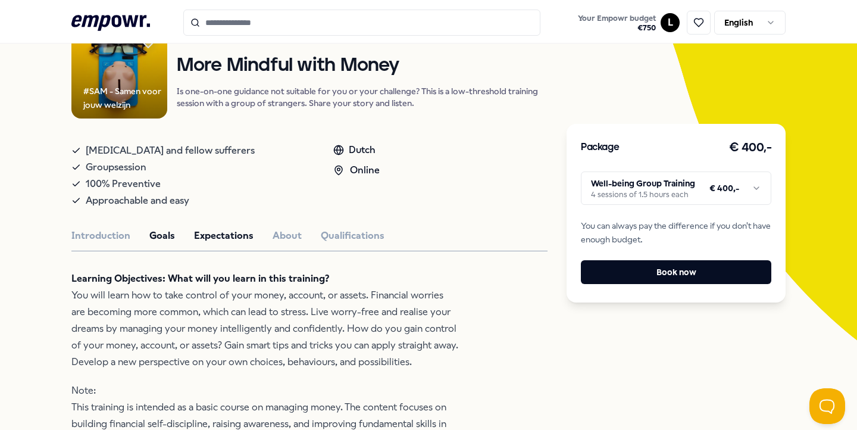
scroll to position [134, 0]
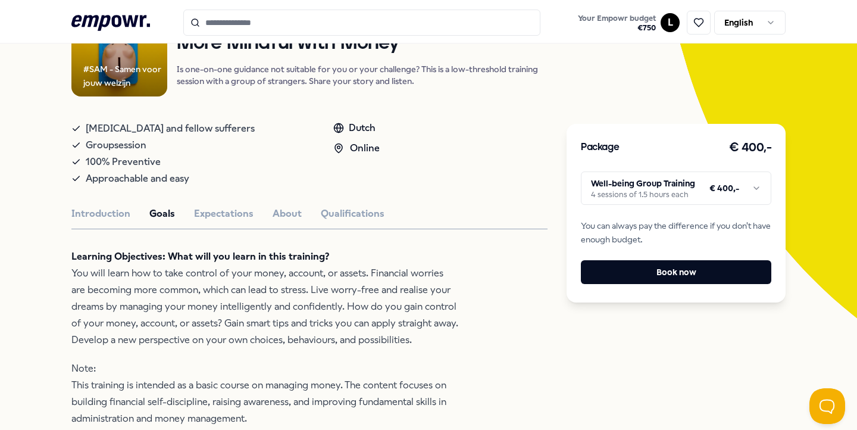
click at [222, 212] on button "Expectations" at bounding box center [223, 213] width 59 height 15
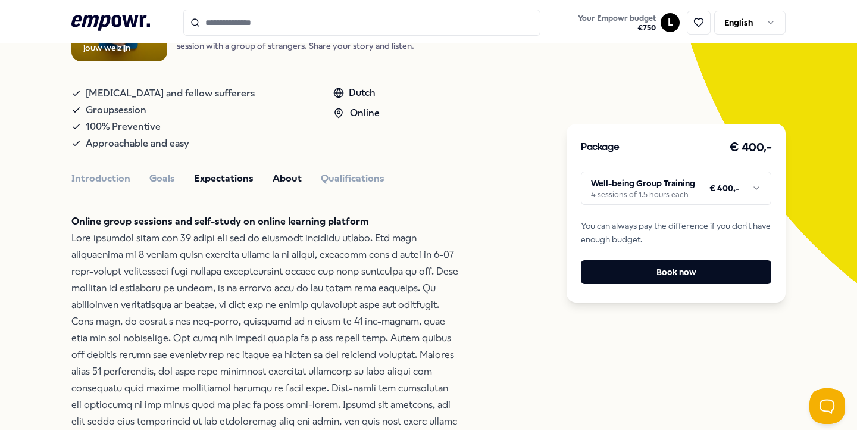
scroll to position [172, 0]
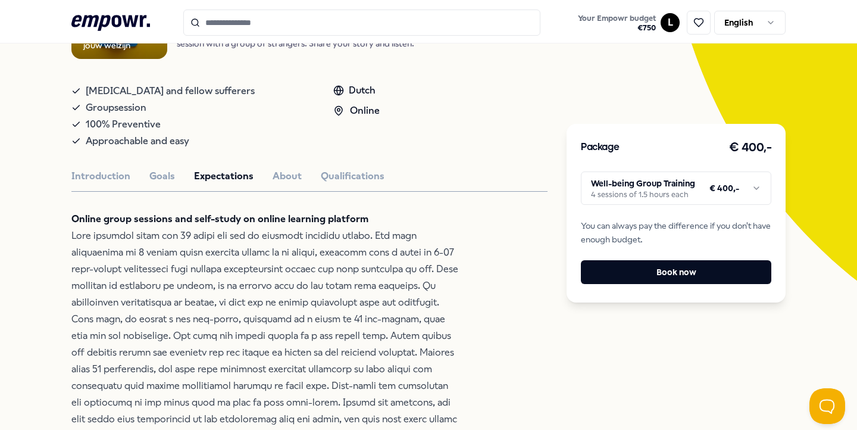
scroll to position [98, 0]
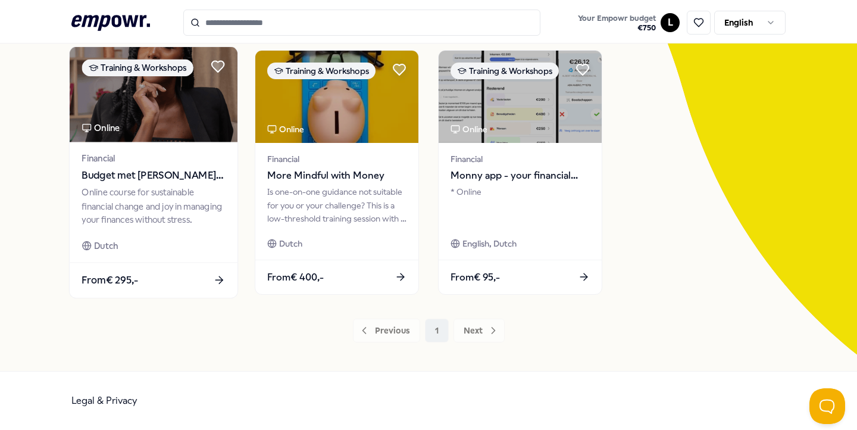
click at [108, 161] on span "Financial" at bounding box center [153, 159] width 143 height 14
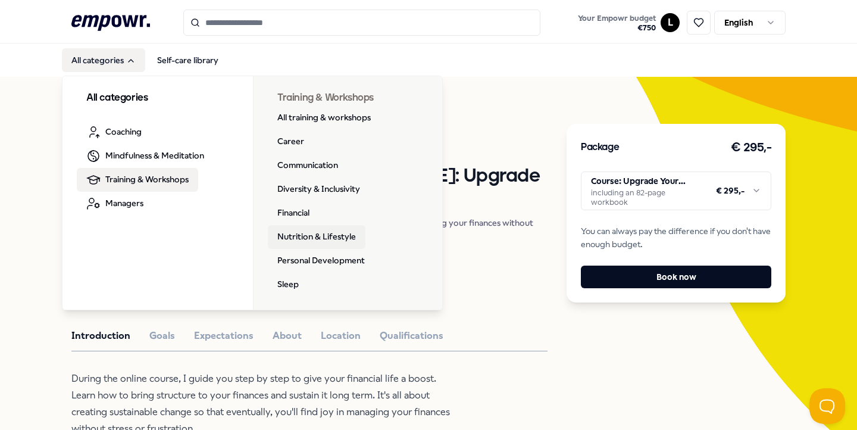
click at [334, 240] on link "Nutrition & Lifestyle" at bounding box center [317, 237] width 98 height 24
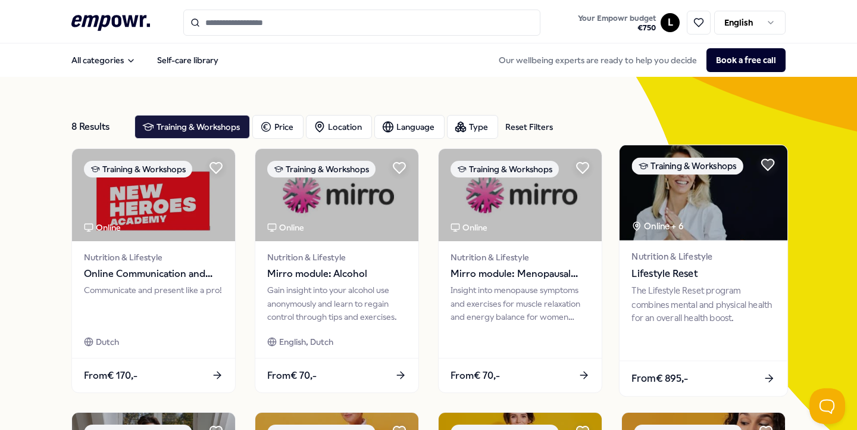
click at [682, 219] on div "Online + 6" at bounding box center [657, 226] width 52 height 14
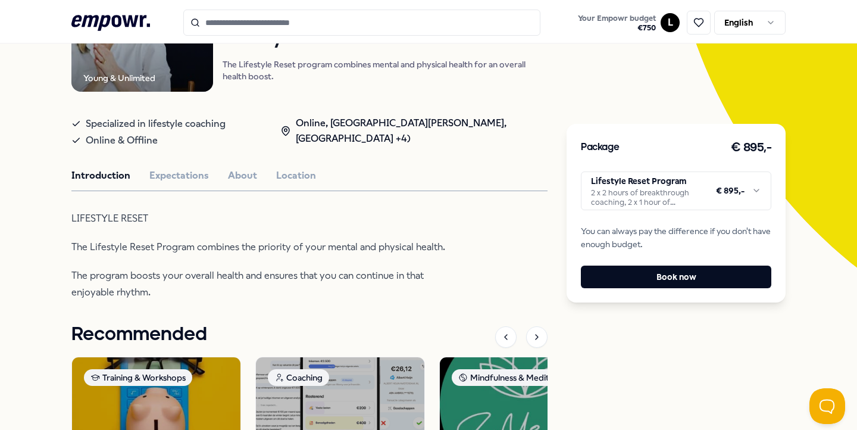
scroll to position [203, 0]
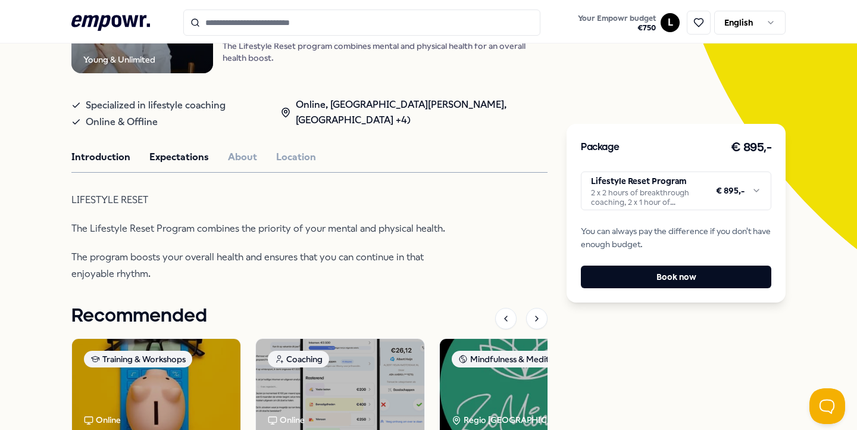
click at [176, 155] on button "Expectations" at bounding box center [178, 156] width 59 height 15
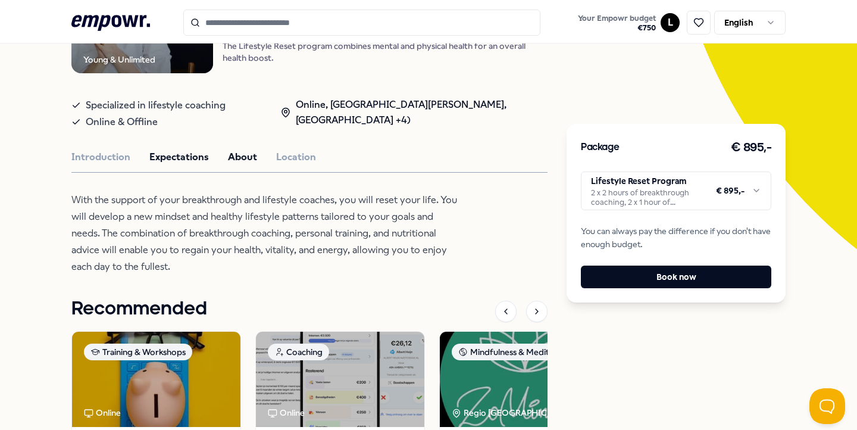
click at [228, 161] on button "About" at bounding box center [242, 156] width 29 height 15
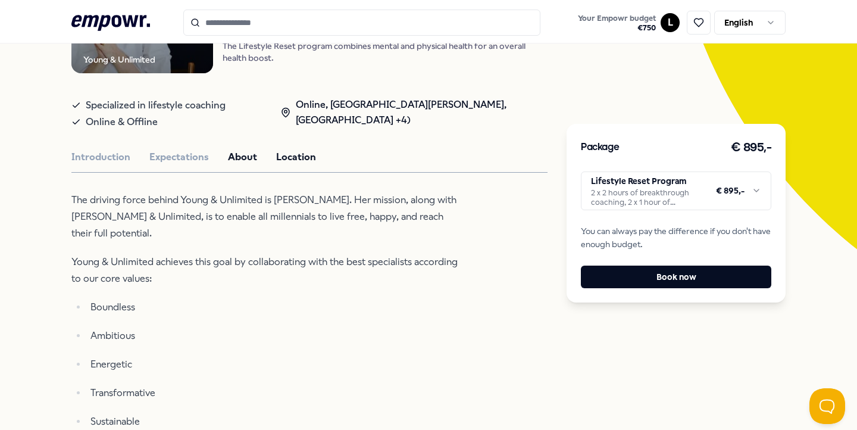
click at [297, 159] on button "Location" at bounding box center [296, 156] width 40 height 15
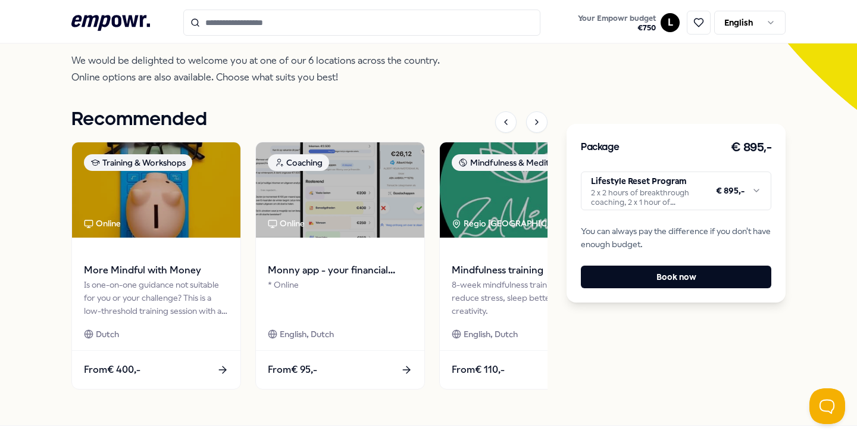
scroll to position [396, 0]
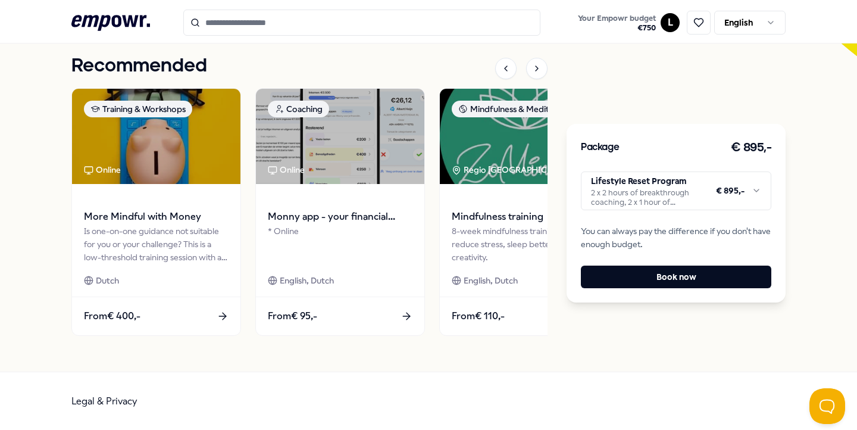
click at [679, 194] on html ".empowr-logo_svg__cls-1{fill:#03032f} Your Empowr budget € 750 L English All ca…" at bounding box center [428, 215] width 857 height 430
click at [634, 79] on html ".empowr-logo_svg__cls-1{fill:#03032f} Your Empowr budget € 750 L English All ca…" at bounding box center [428, 215] width 857 height 430
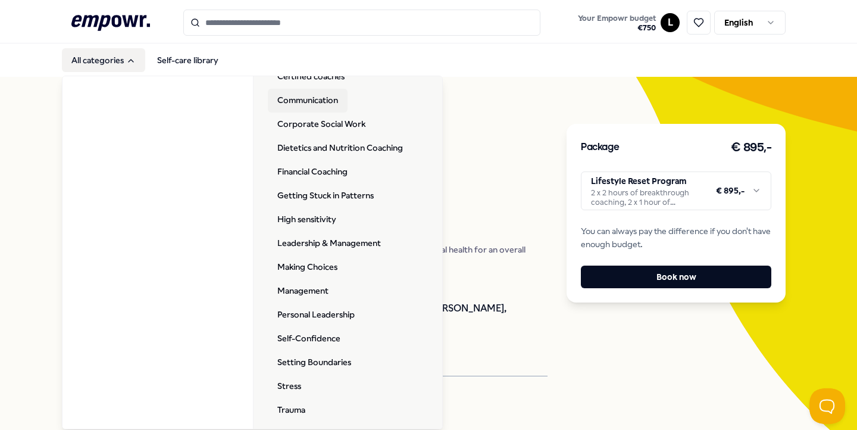
scroll to position [142, 0]
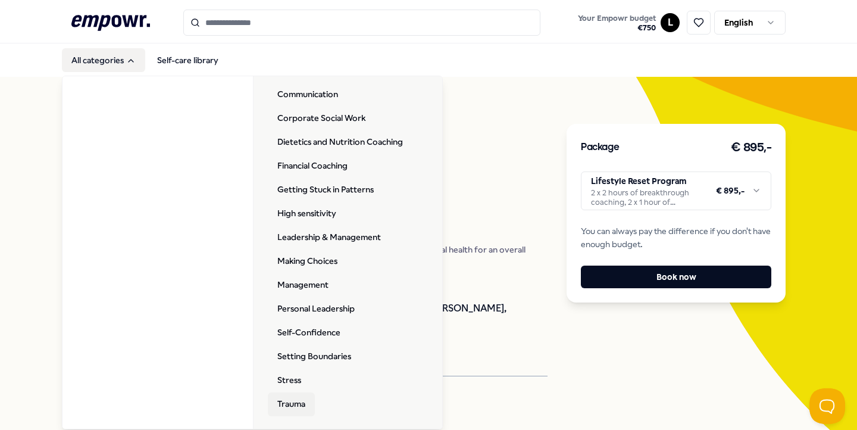
click at [289, 397] on link "Trauma" at bounding box center [291, 404] width 47 height 24
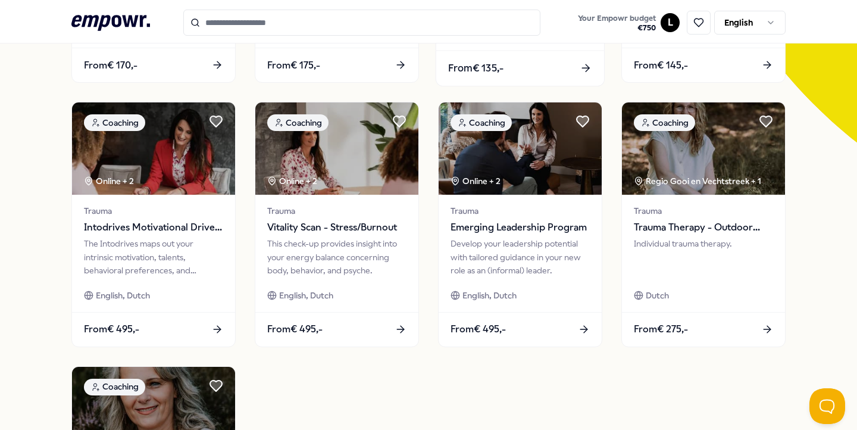
scroll to position [312, 0]
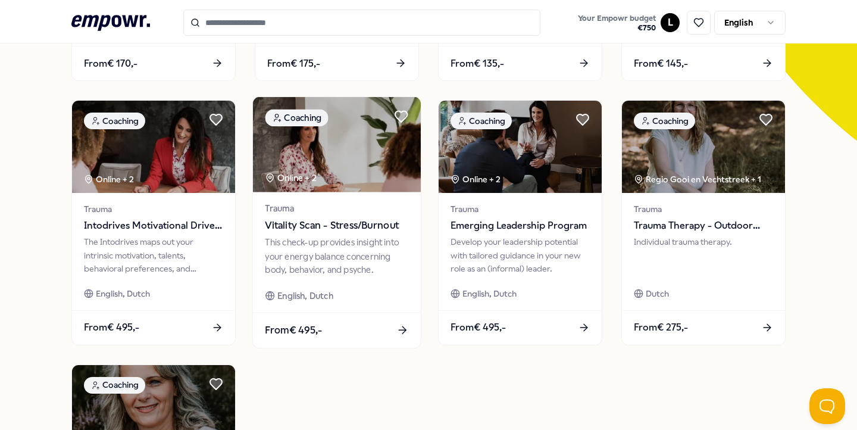
click at [387, 239] on div "This check-up provides insight into your energy balance concerning body, behavi…" at bounding box center [336, 256] width 143 height 41
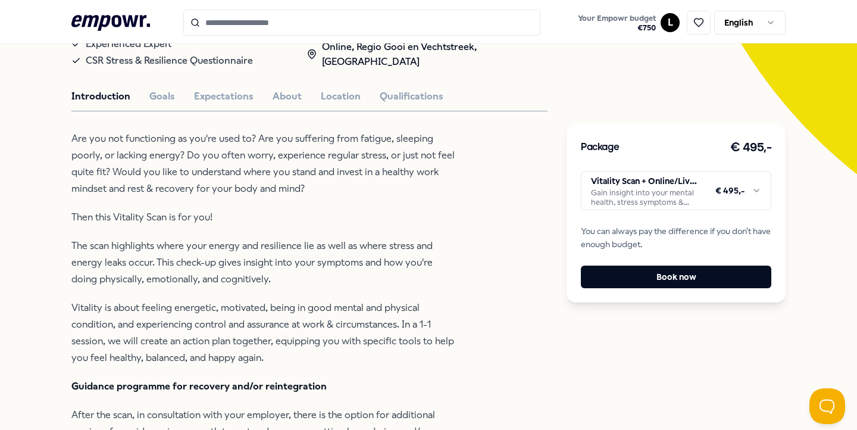
scroll to position [80, 0]
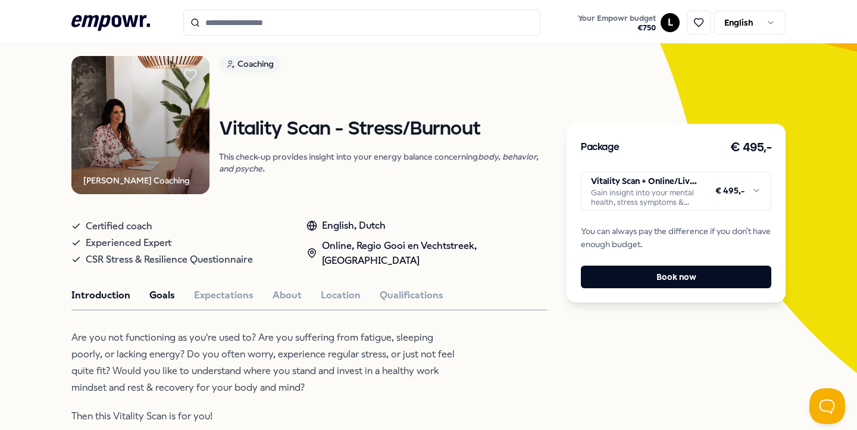
click at [171, 292] on button "Goals" at bounding box center [162, 294] width 26 height 15
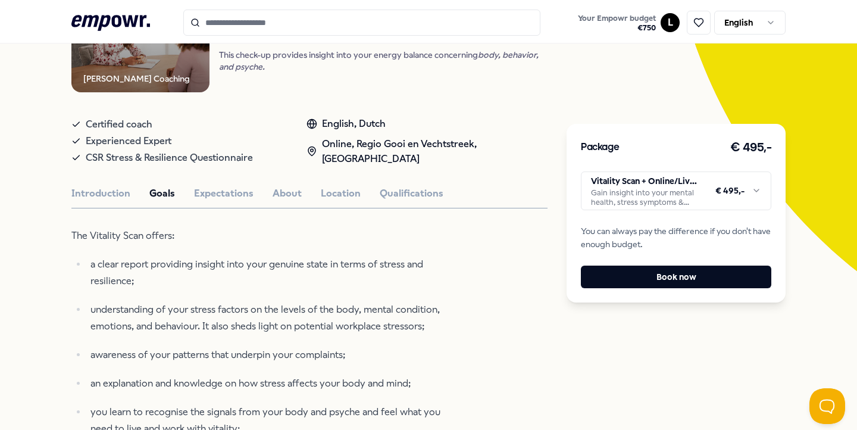
scroll to position [193, 0]
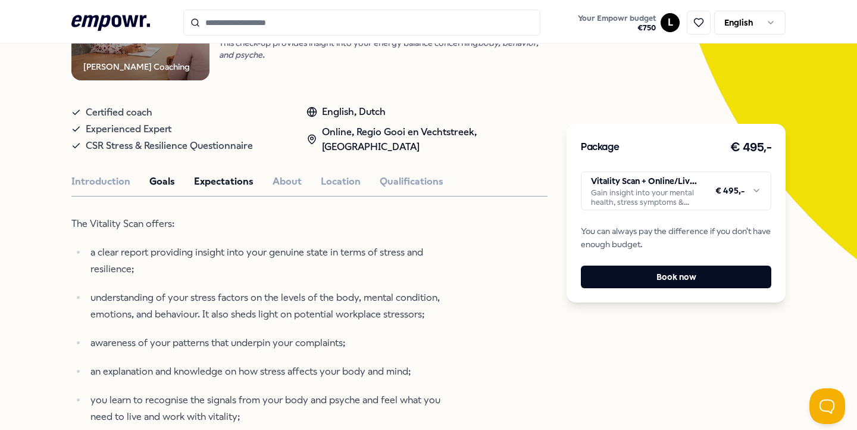
click at [224, 174] on button "Expectations" at bounding box center [223, 181] width 59 height 15
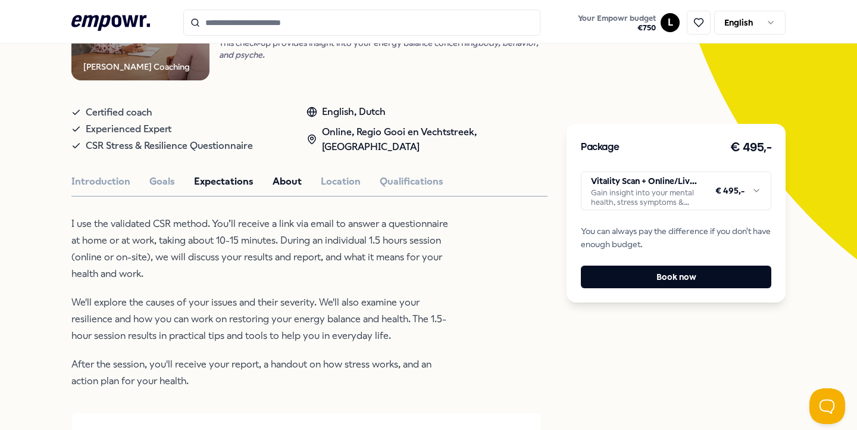
click at [295, 181] on button "About" at bounding box center [287, 181] width 29 height 15
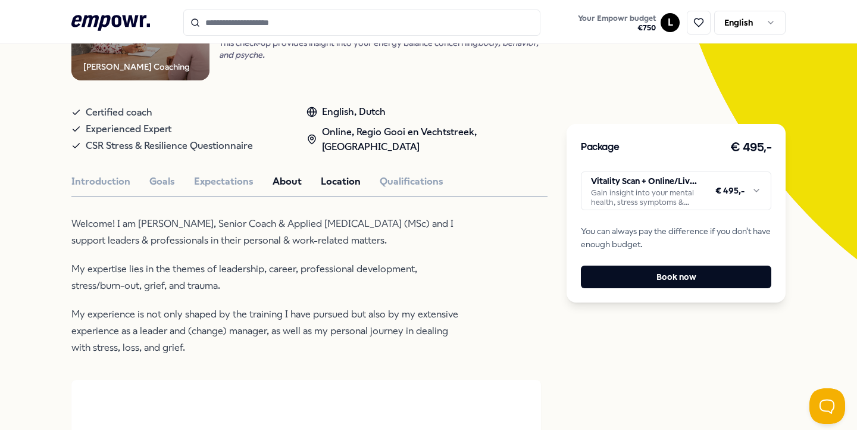
click at [355, 181] on button "Location" at bounding box center [341, 181] width 40 height 15
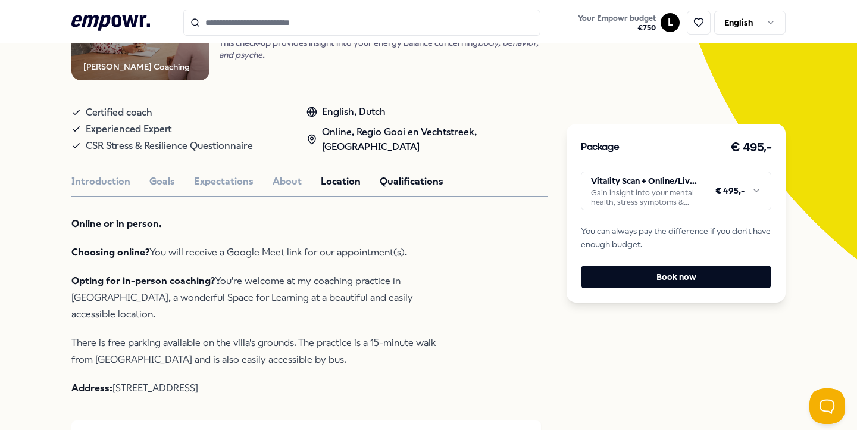
click at [430, 178] on button "Qualifications" at bounding box center [412, 181] width 64 height 15
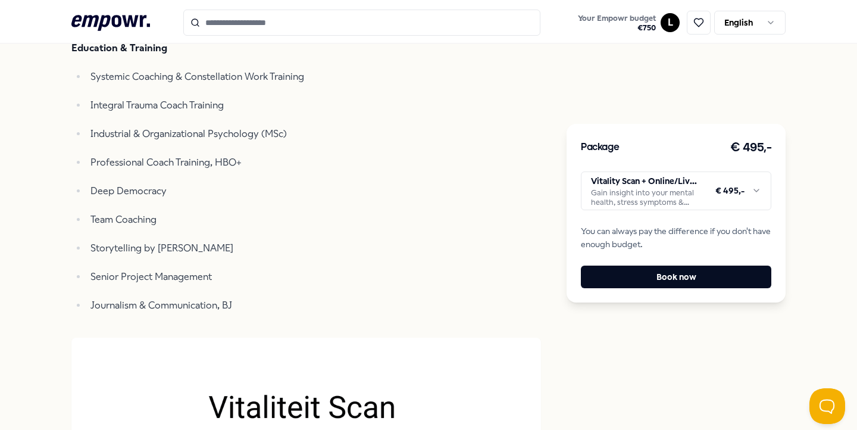
scroll to position [453, 0]
